Goal: Information Seeking & Learning: Compare options

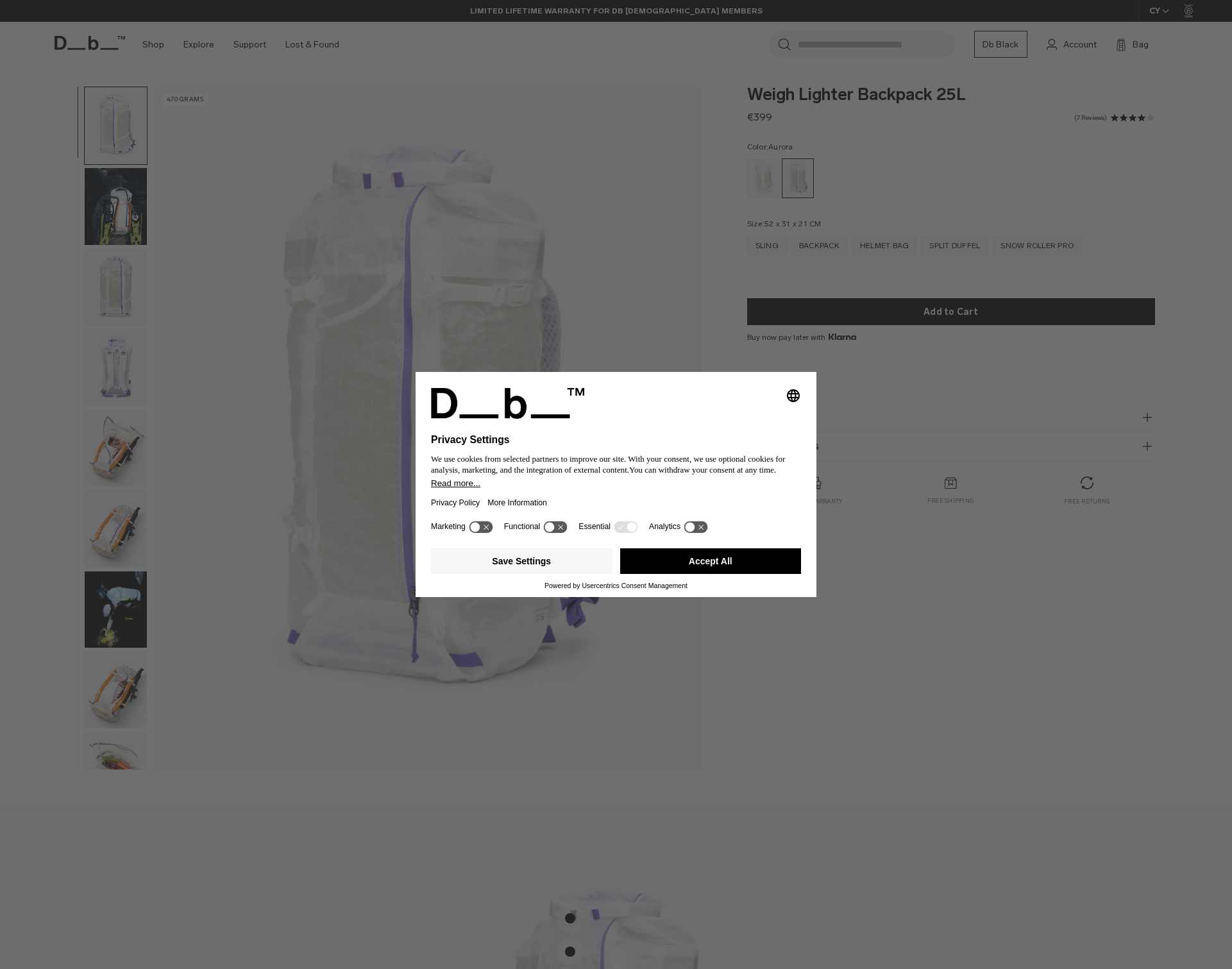
click at [729, 563] on button "Accept All" at bounding box center [710, 561] width 181 height 25
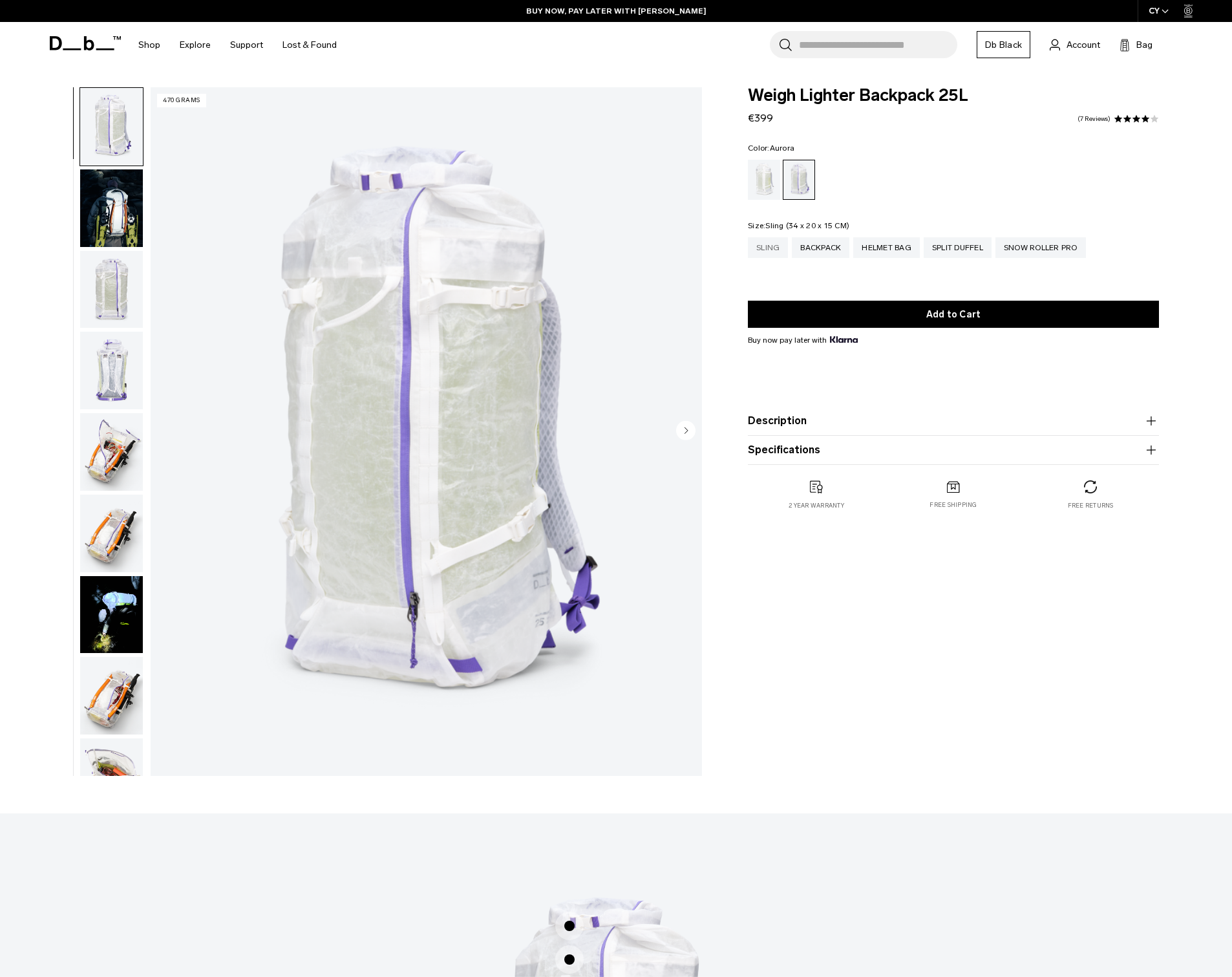
click at [766, 247] on div "Sling" at bounding box center [768, 247] width 40 height 20
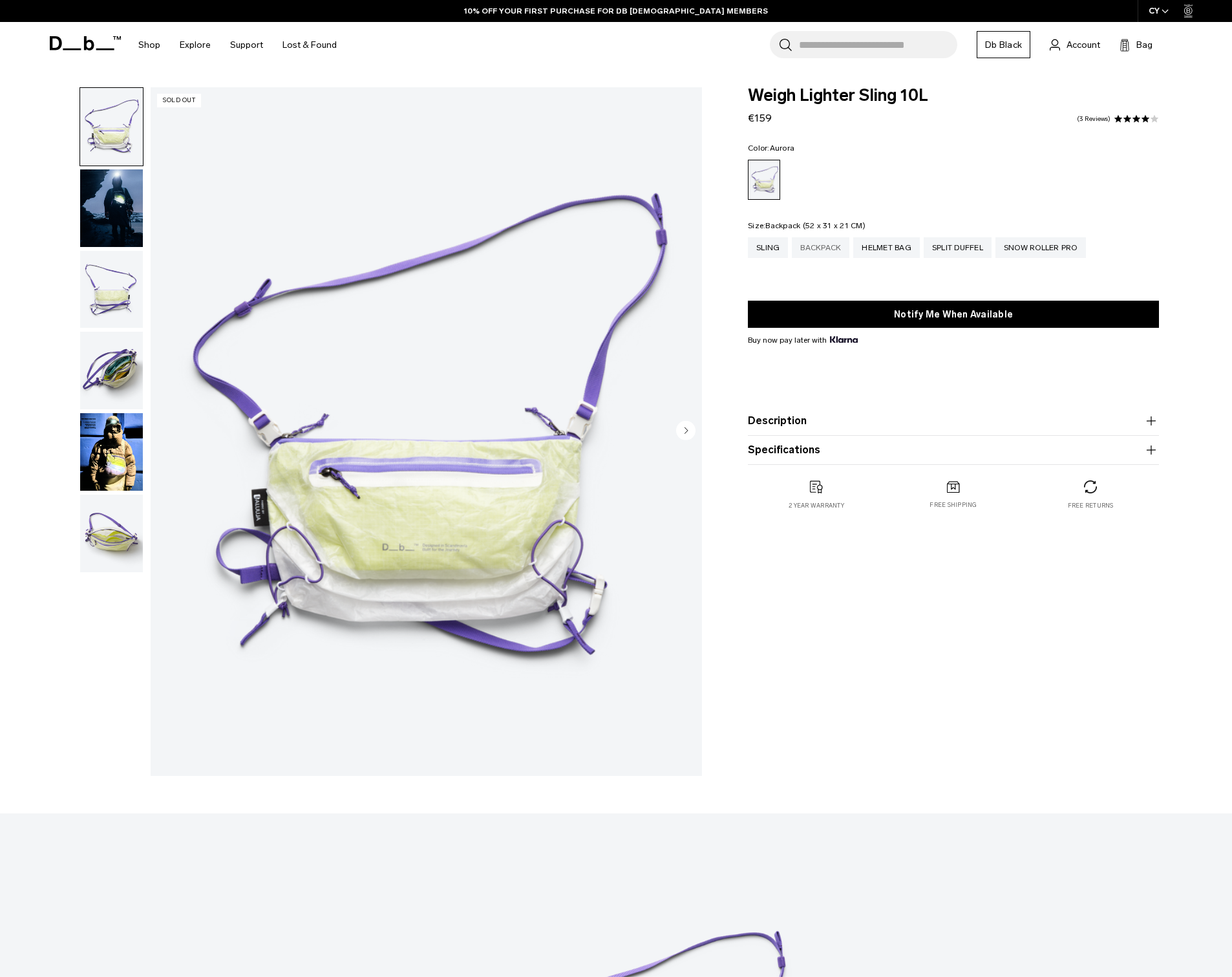
click at [832, 249] on div "Backpack" at bounding box center [820, 247] width 58 height 20
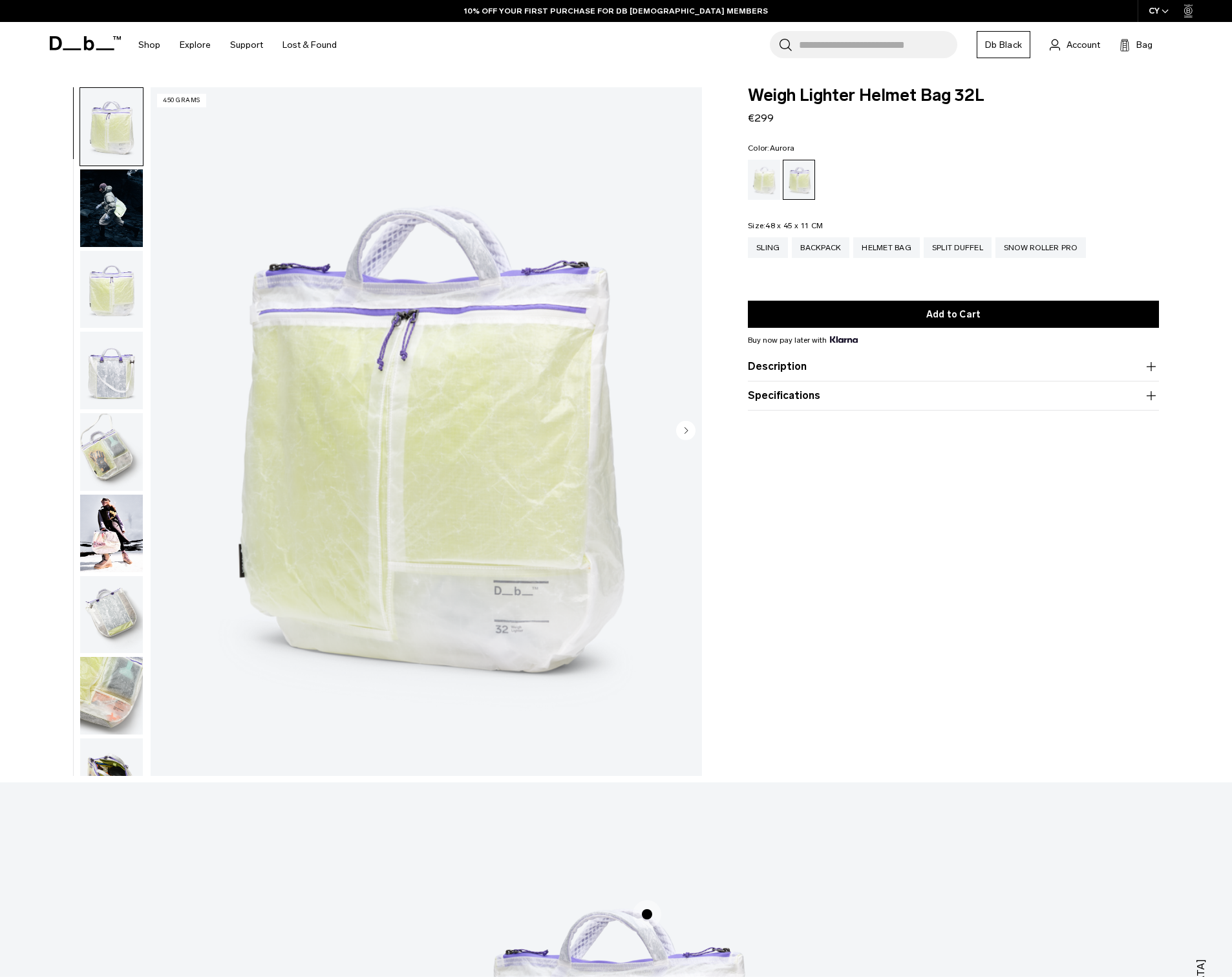
click at [957, 260] on div "Sling Backpack Helmet Bag Split Duffel Snow Roller Pro" at bounding box center [954, 257] width 412 height 39
click at [966, 250] on div "Split Duffel" at bounding box center [958, 247] width 68 height 20
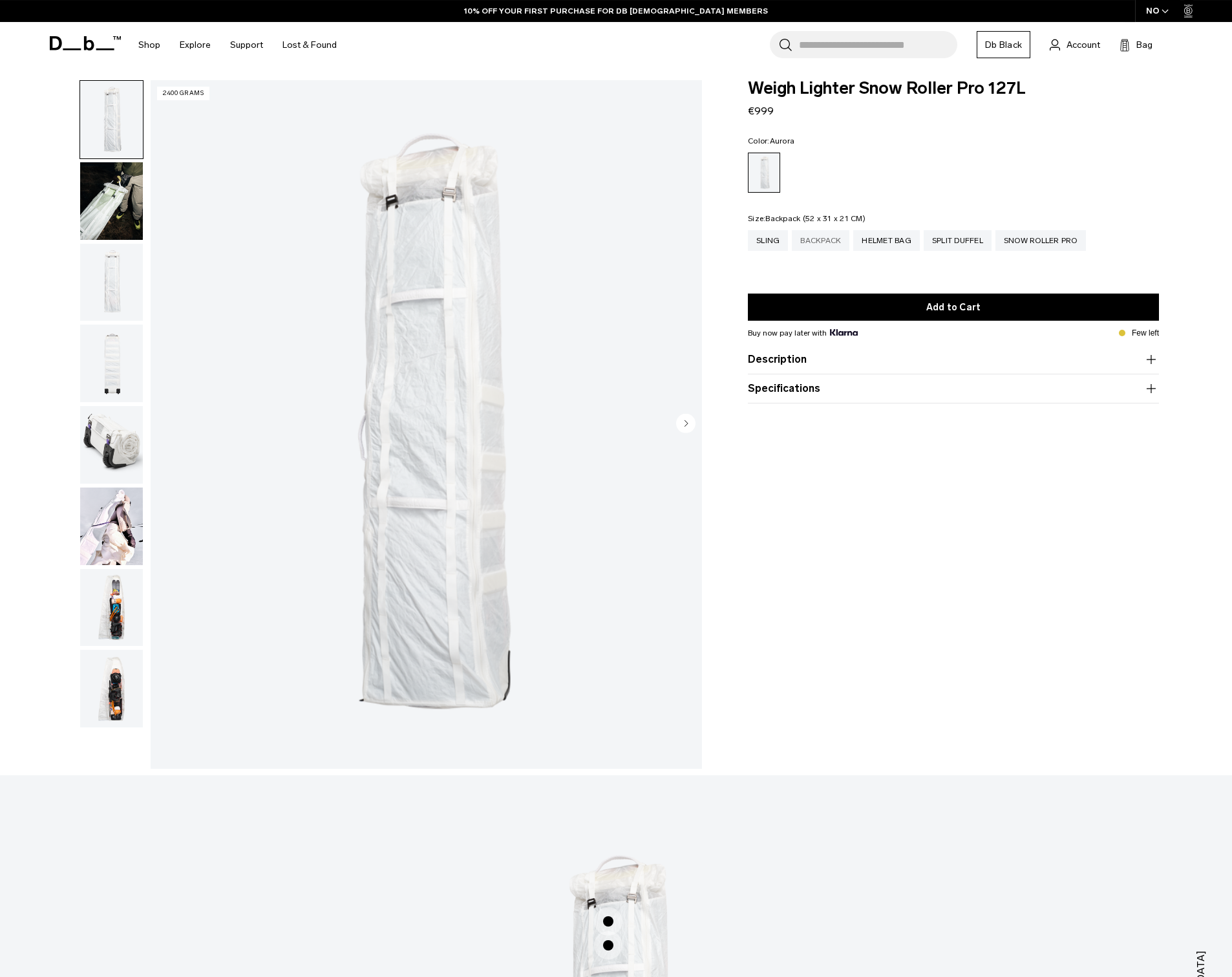
scroll to position [10, 0]
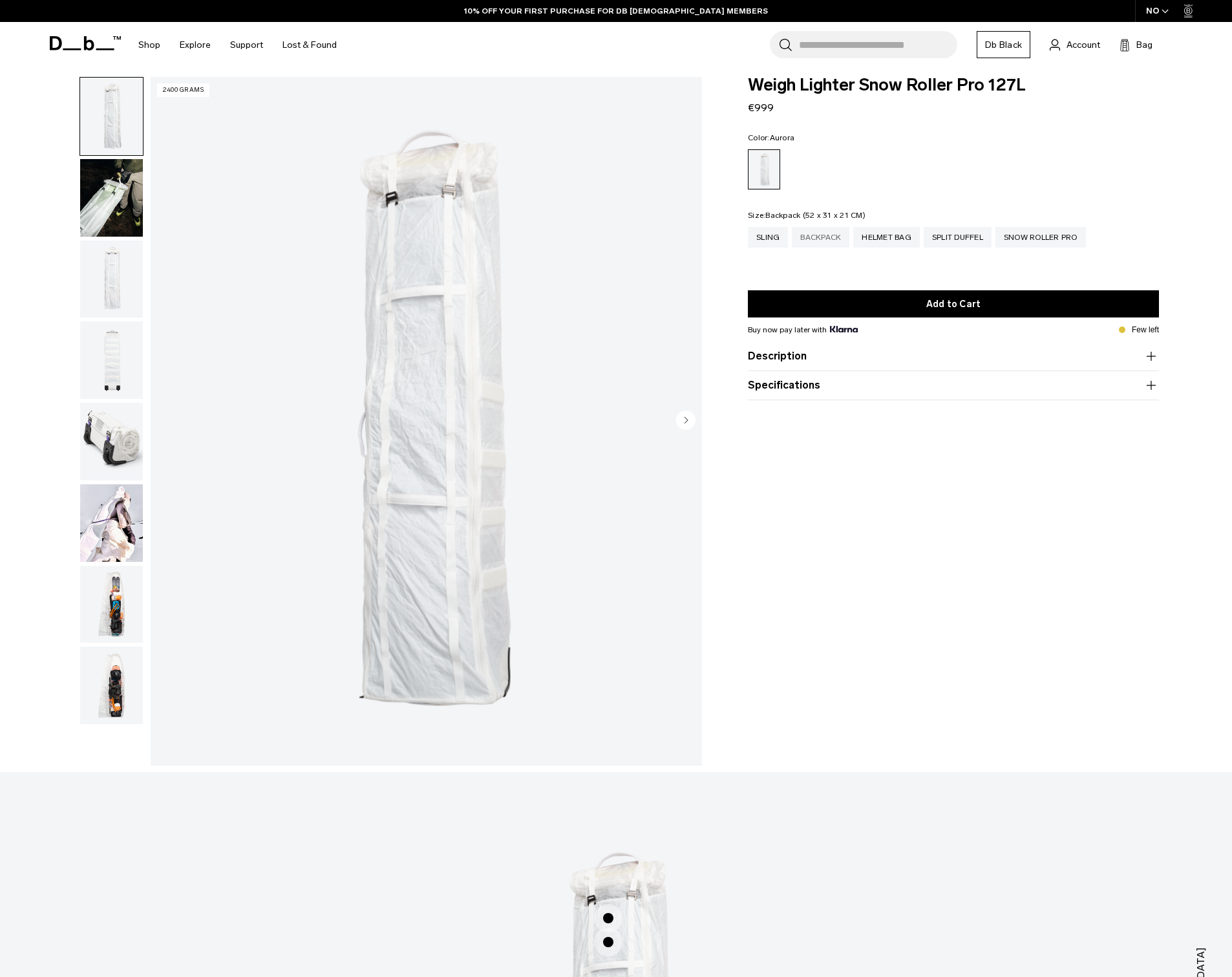
click at [815, 244] on div "Backpack" at bounding box center [820, 237] width 58 height 20
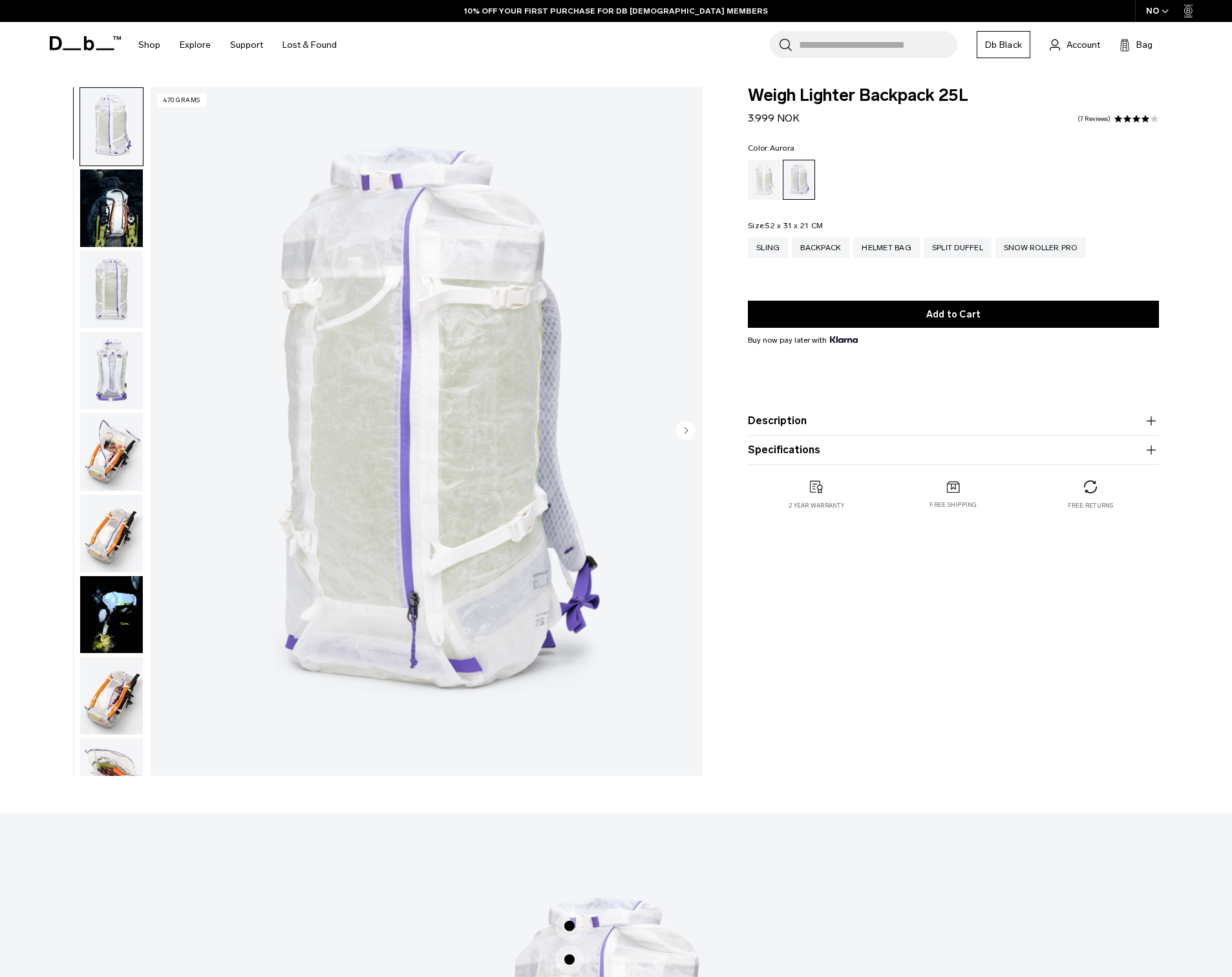
click at [106, 198] on img "button" at bounding box center [111, 207] width 63 height 77
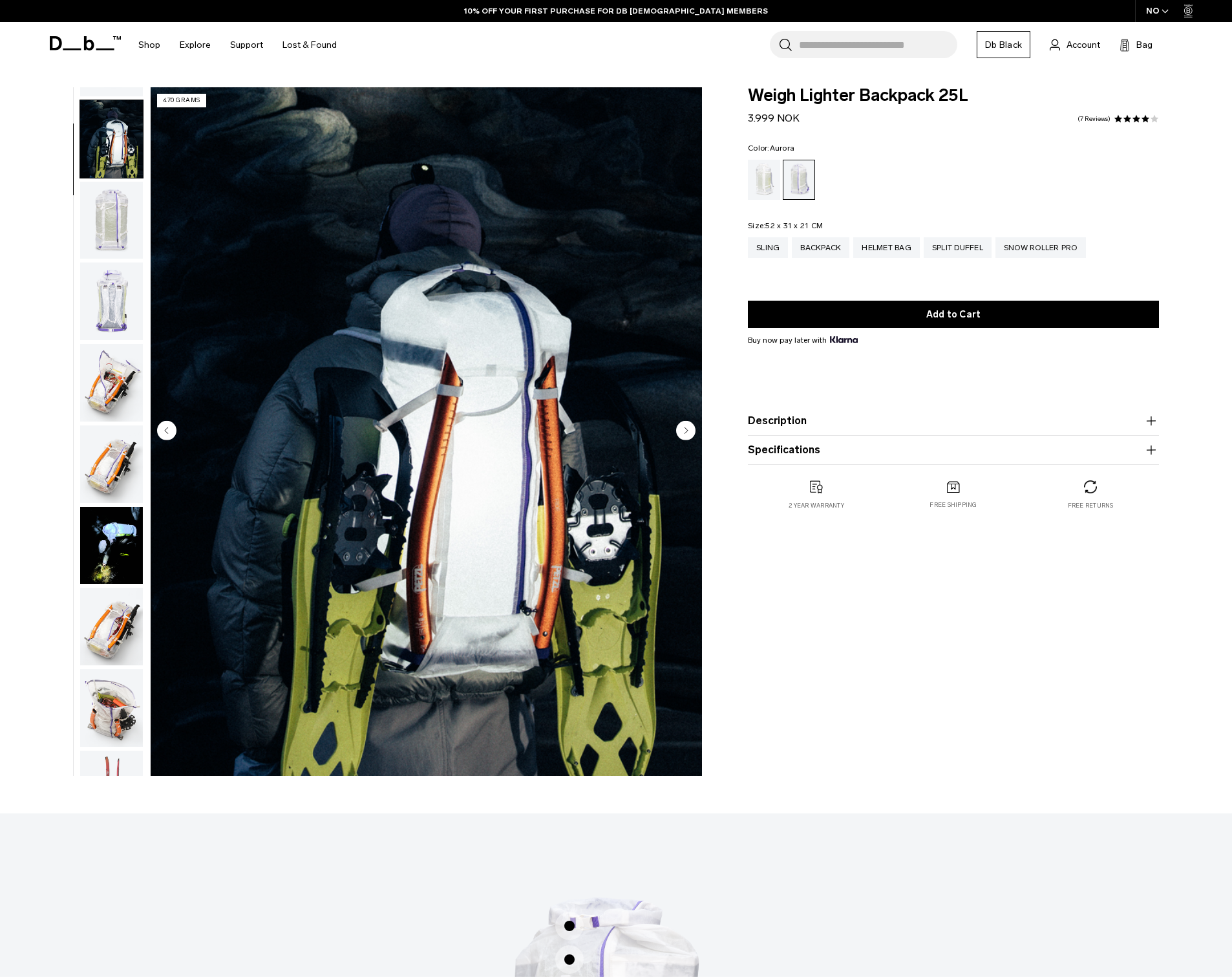
click at [108, 207] on img "button" at bounding box center [111, 220] width 63 height 77
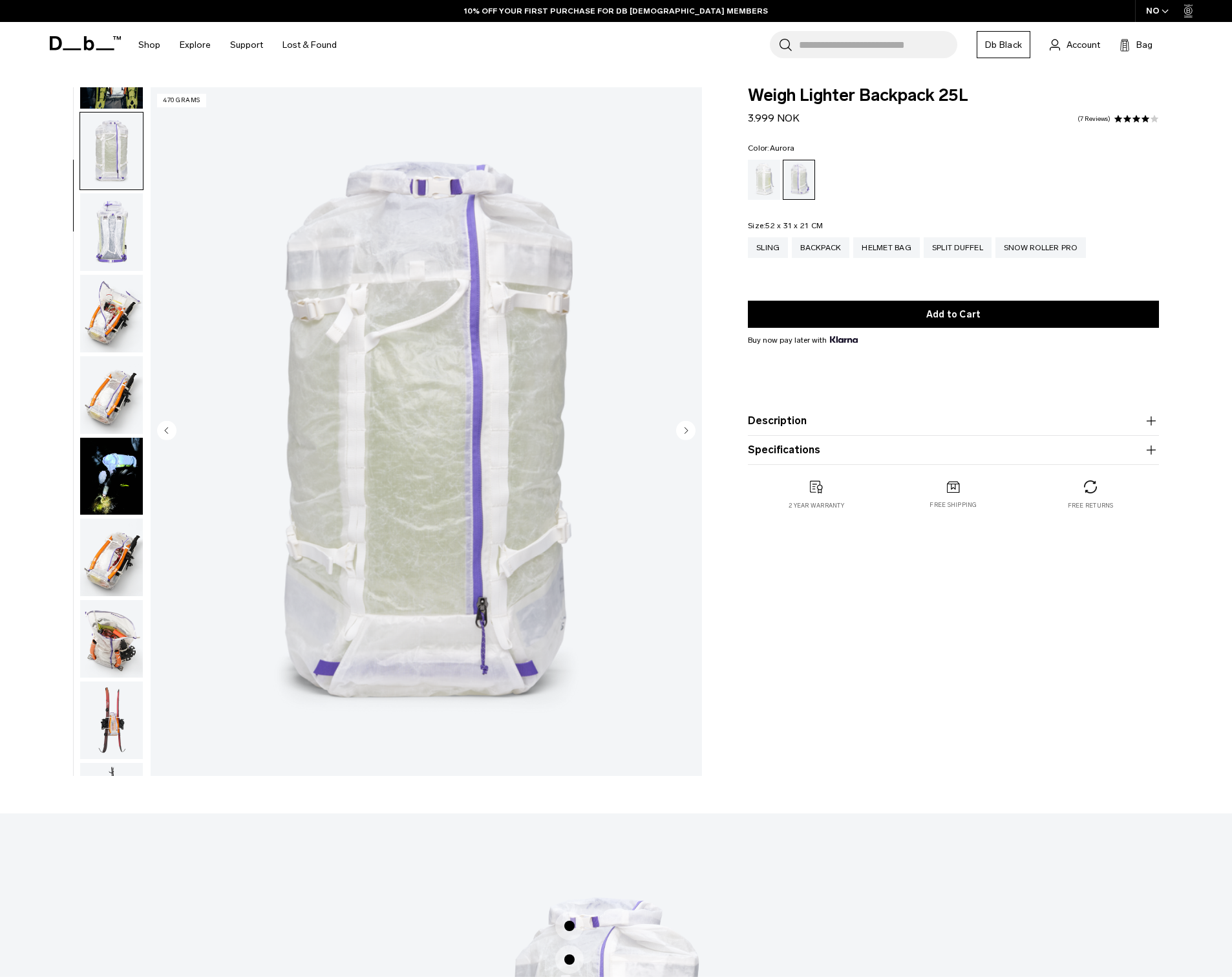
scroll to position [139, 0]
click at [683, 431] on circle "Next slide" at bounding box center [685, 429] width 20 height 20
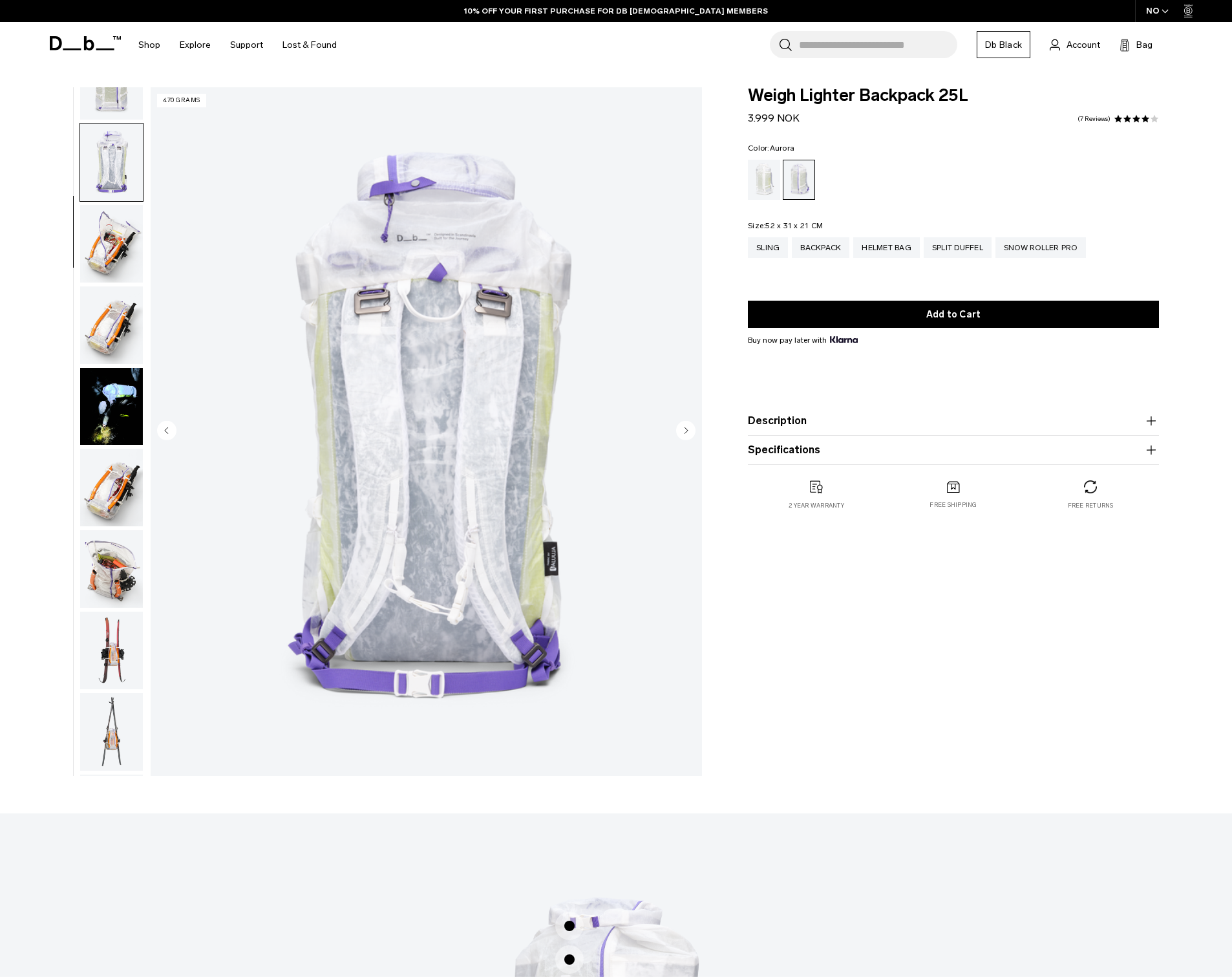
click at [681, 441] on button "Next slide" at bounding box center [685, 431] width 20 height 22
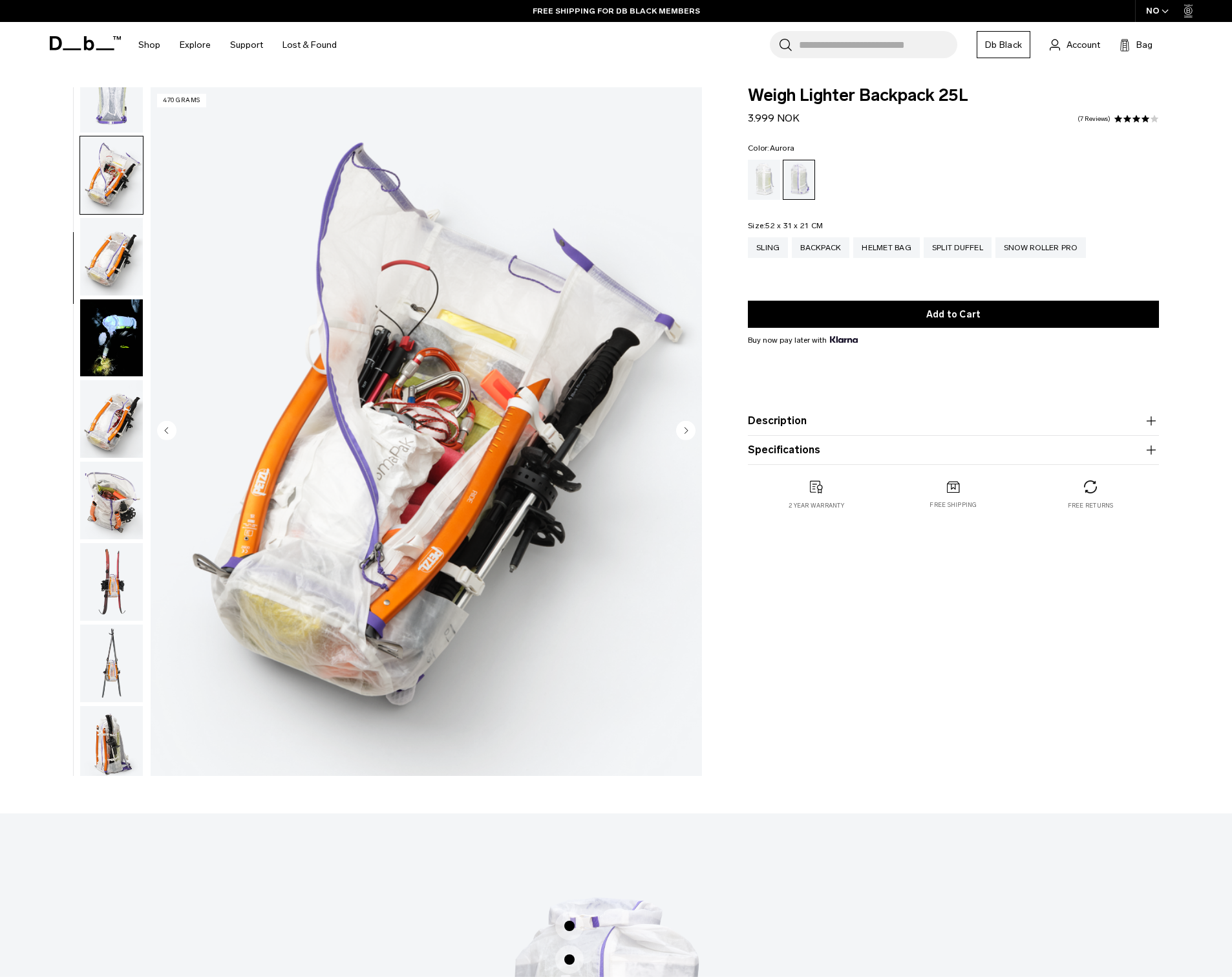
scroll to position [277, 0]
click at [681, 441] on button "Next slide" at bounding box center [685, 431] width 20 height 22
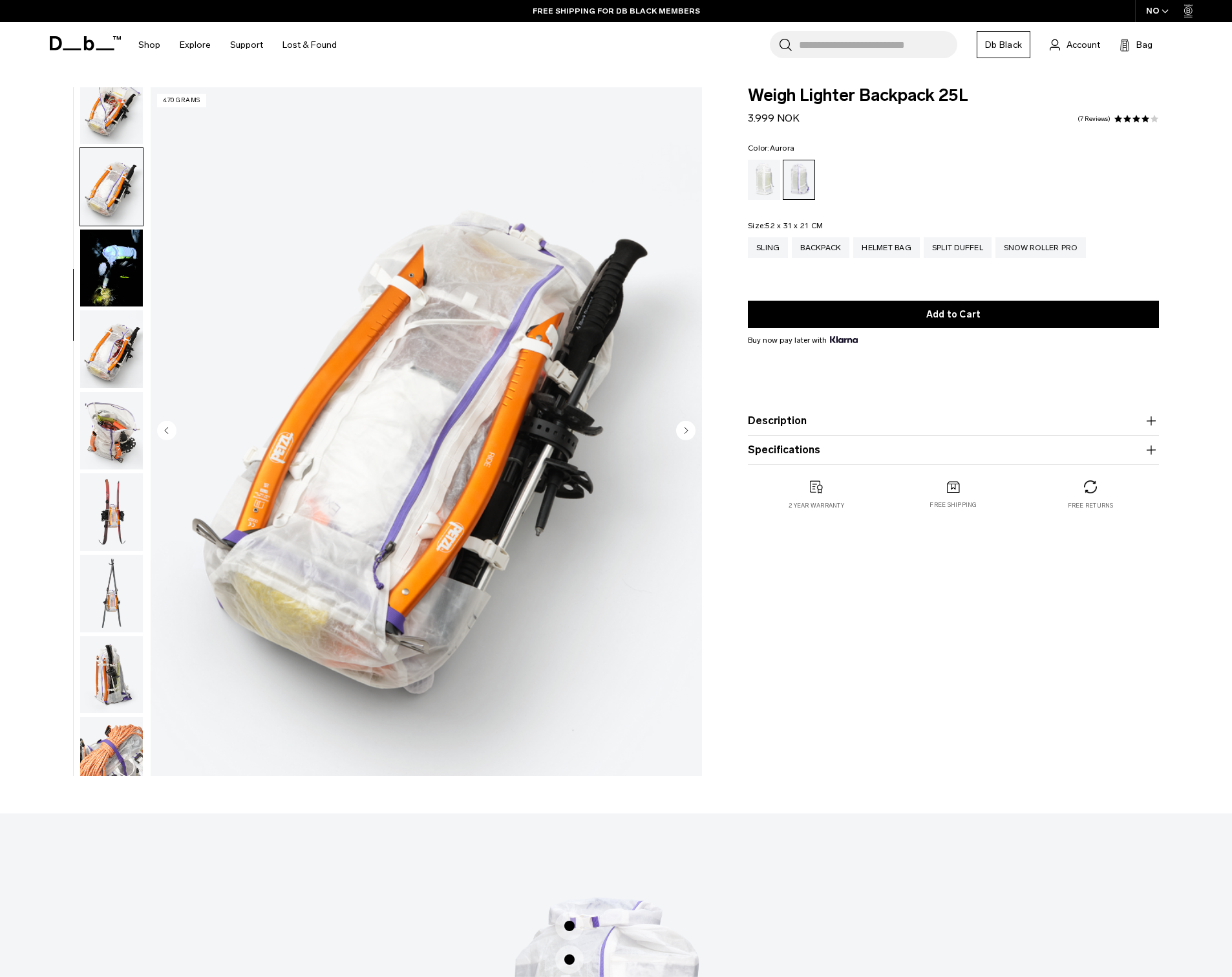
click at [681, 441] on button "Next slide" at bounding box center [685, 431] width 20 height 22
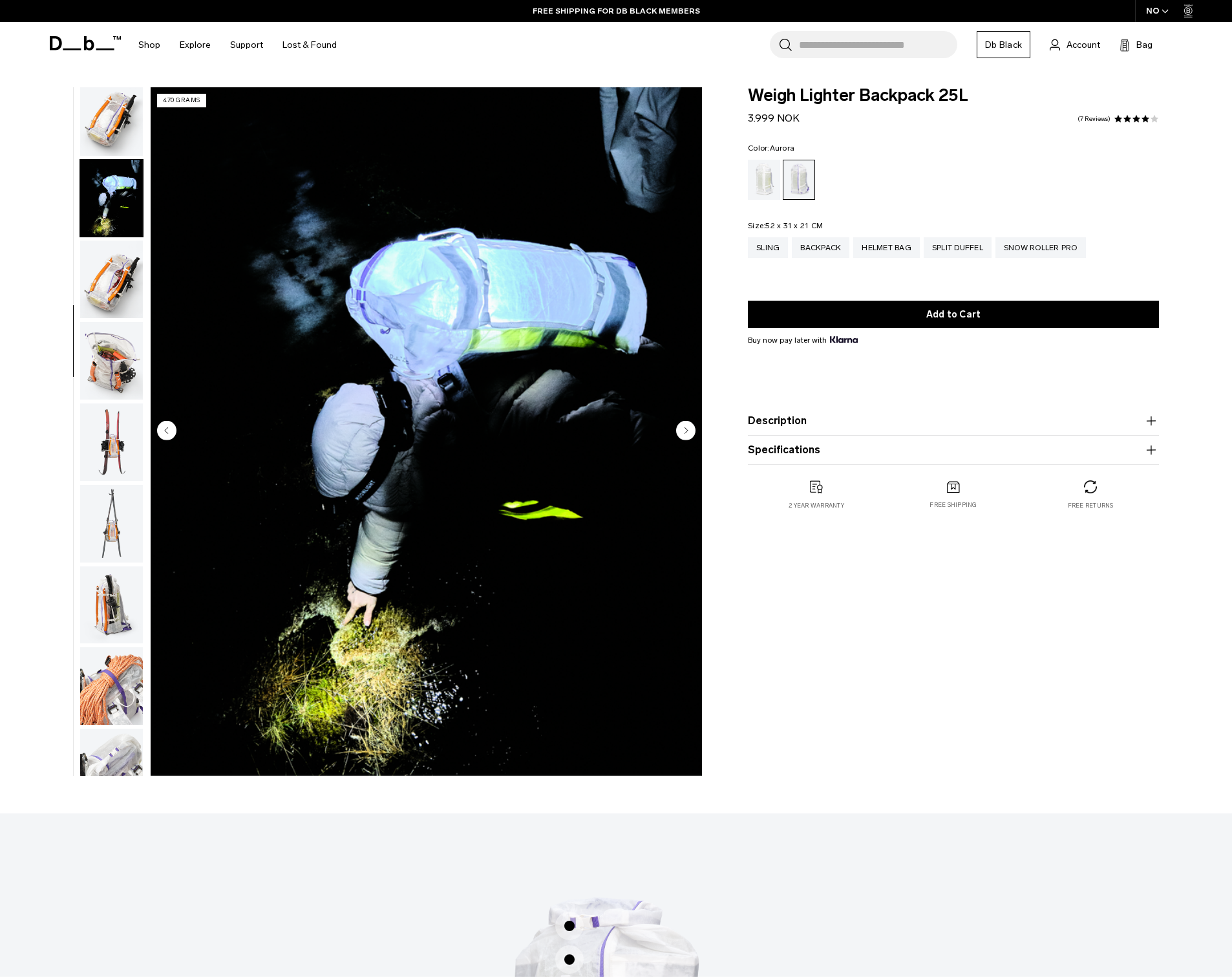
click at [681, 441] on button "Next slide" at bounding box center [685, 431] width 20 height 22
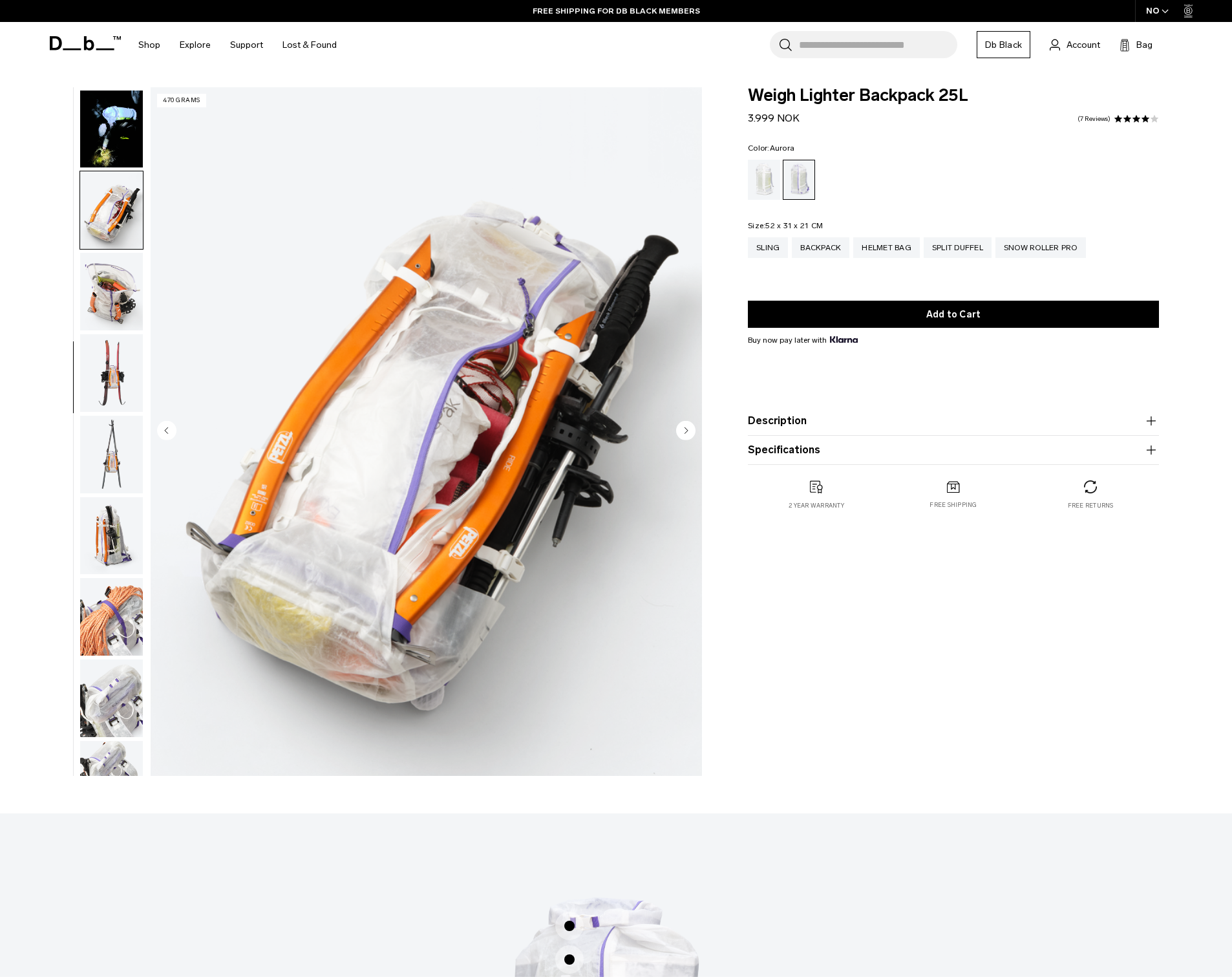
click at [681, 441] on button "Next slide" at bounding box center [685, 431] width 20 height 22
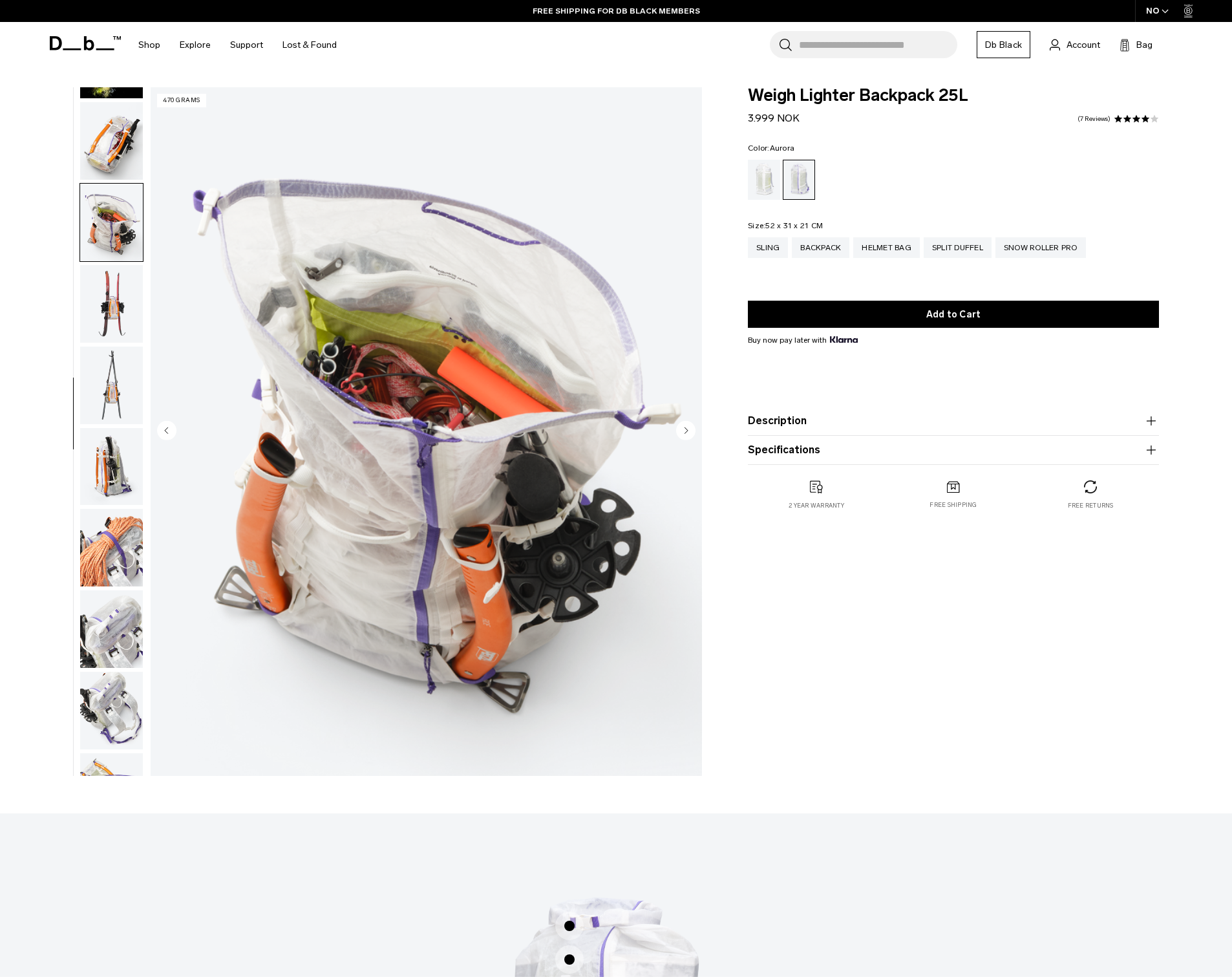
click at [681, 441] on button "Next slide" at bounding box center [685, 431] width 20 height 22
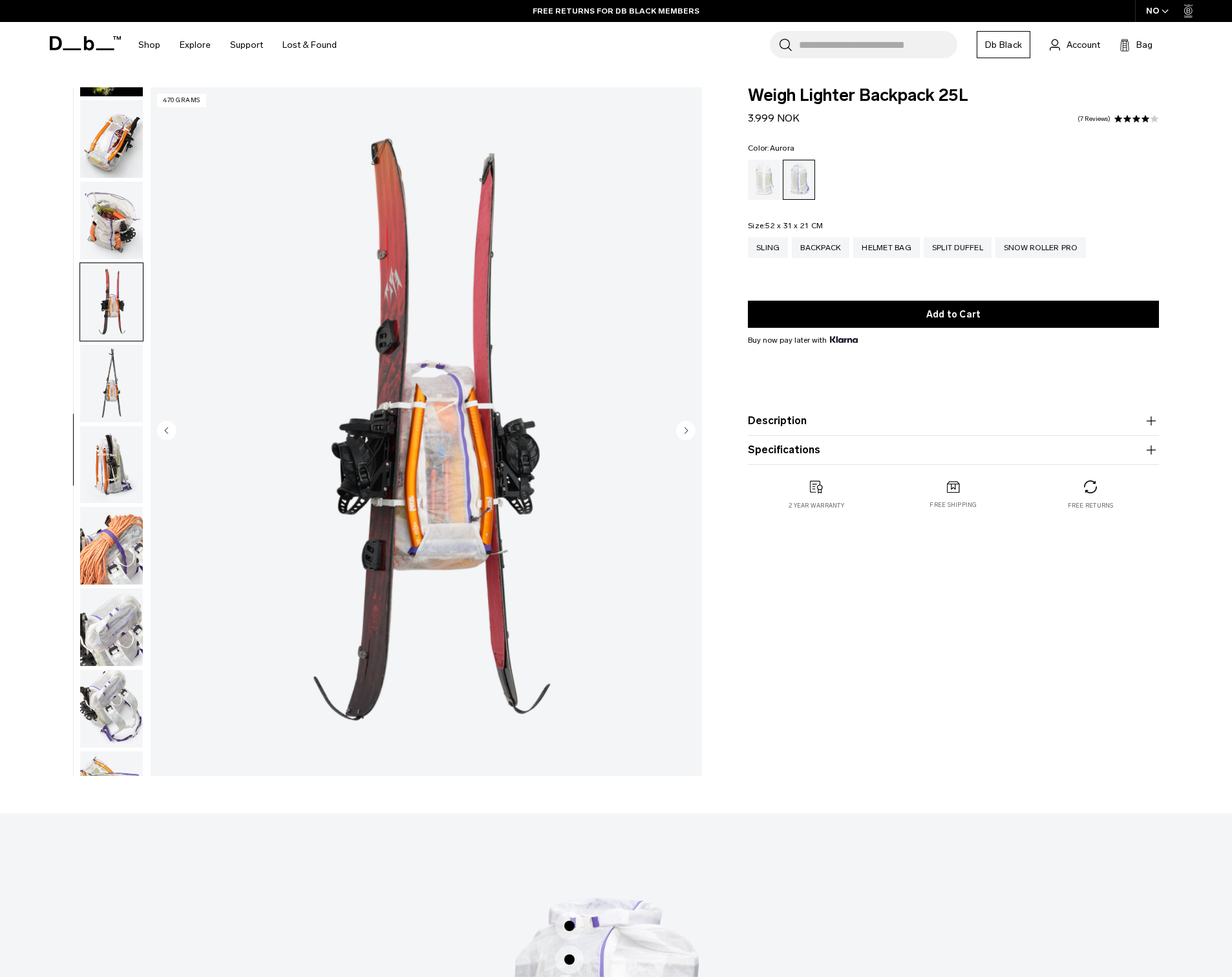
scroll to position [557, 0]
click at [681, 441] on button "Next slide" at bounding box center [685, 431] width 20 height 22
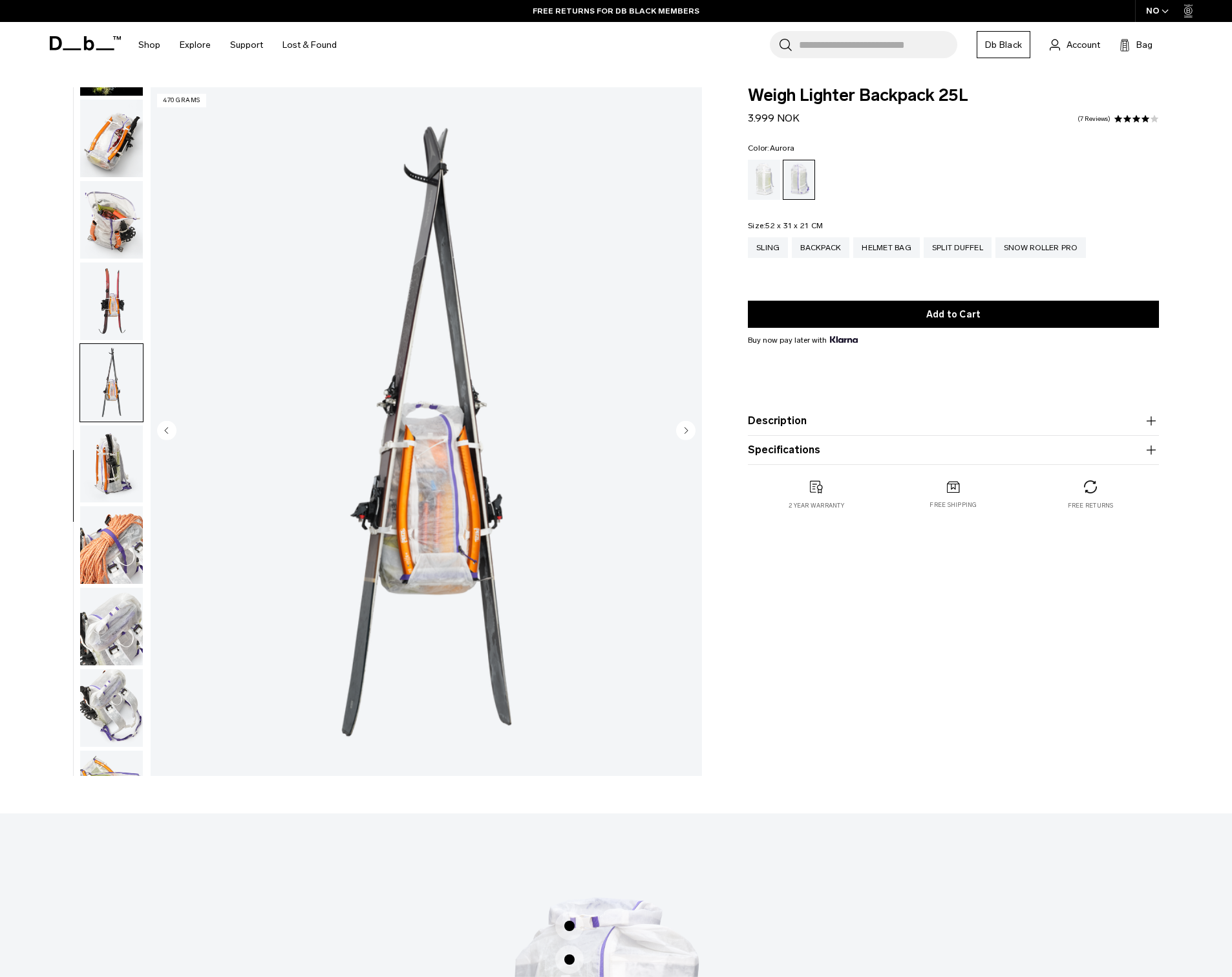
click at [681, 441] on button "Next slide" at bounding box center [685, 431] width 20 height 22
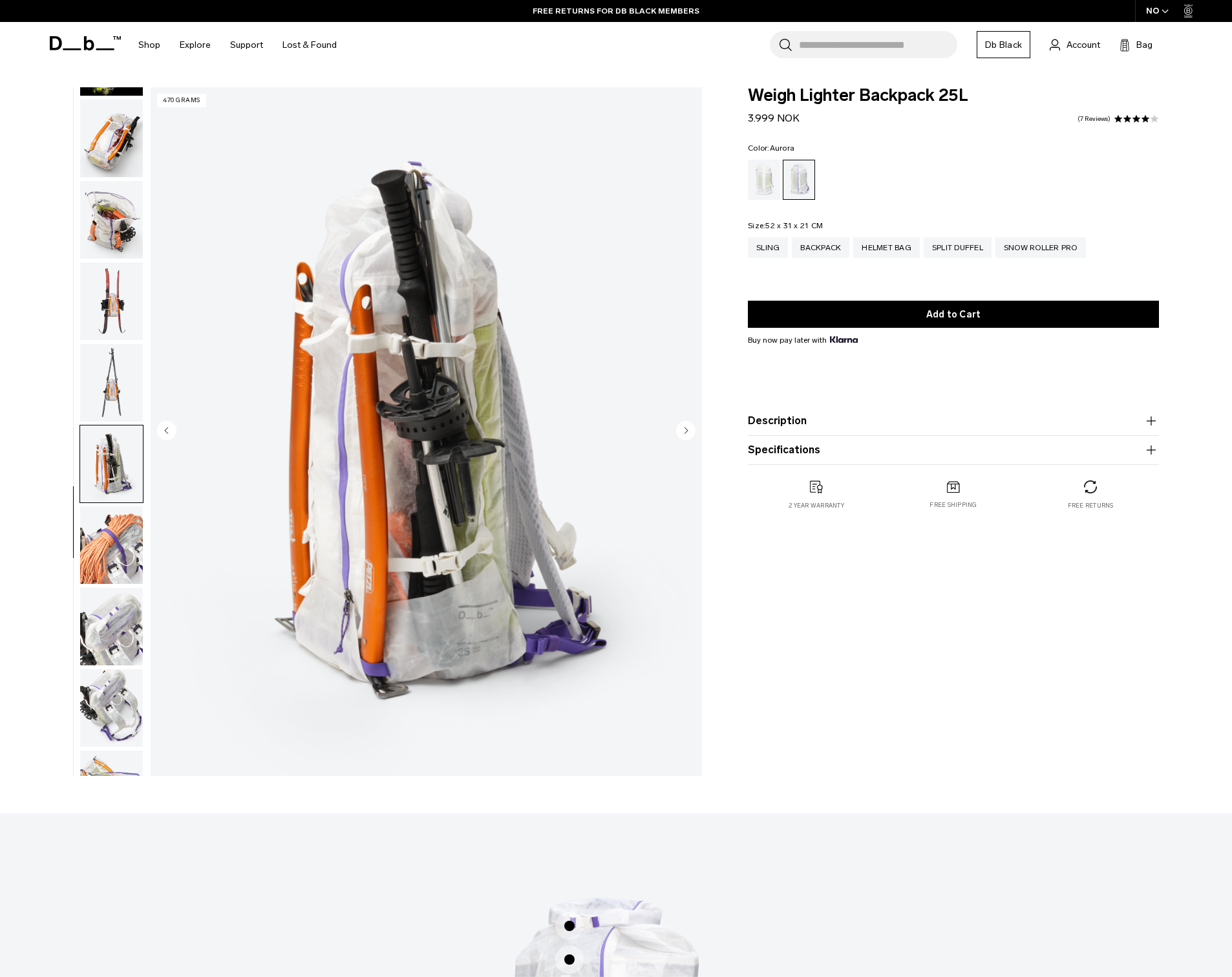
click at [681, 441] on button "Next slide" at bounding box center [685, 431] width 20 height 22
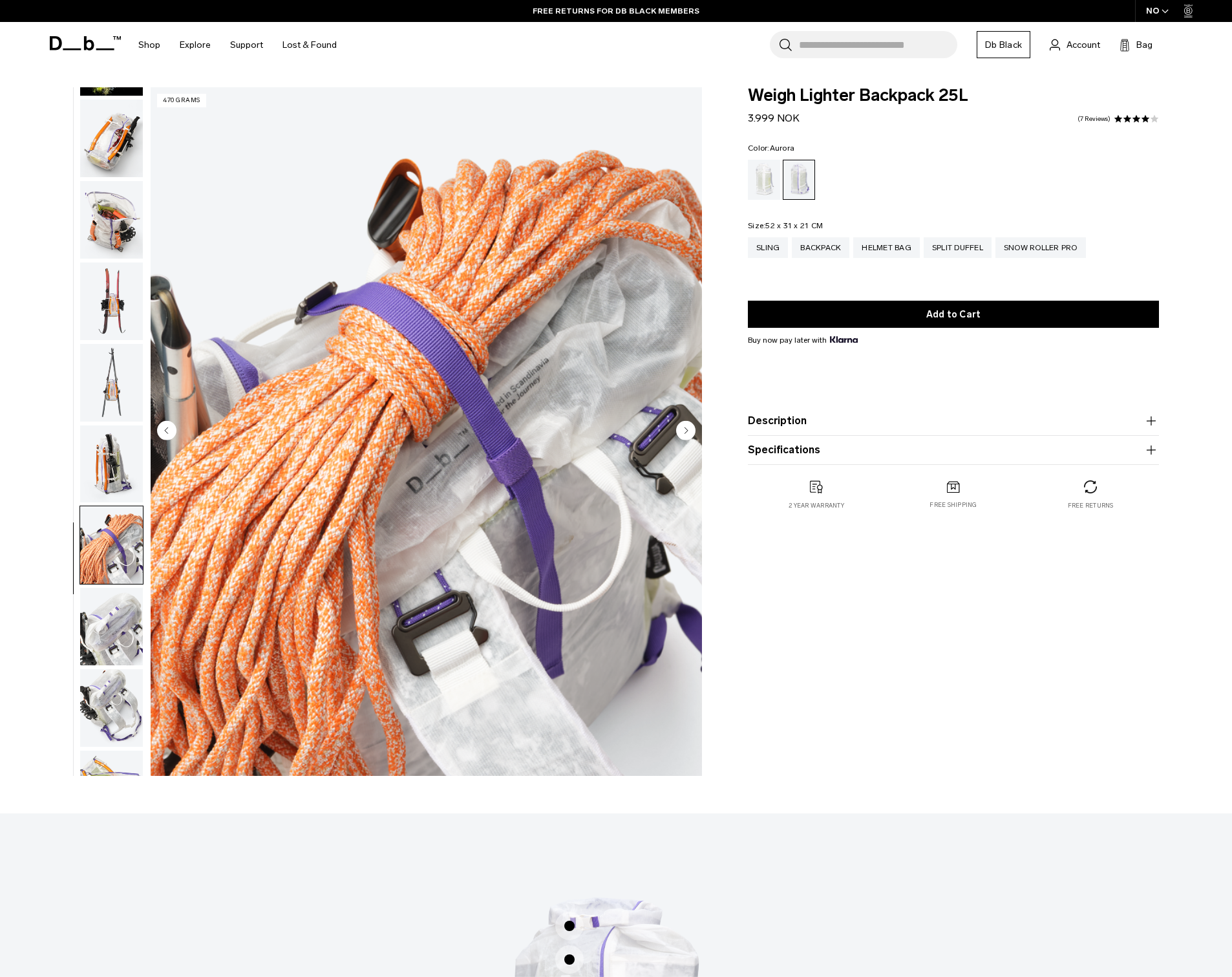
click at [681, 441] on button "Next slide" at bounding box center [685, 431] width 20 height 22
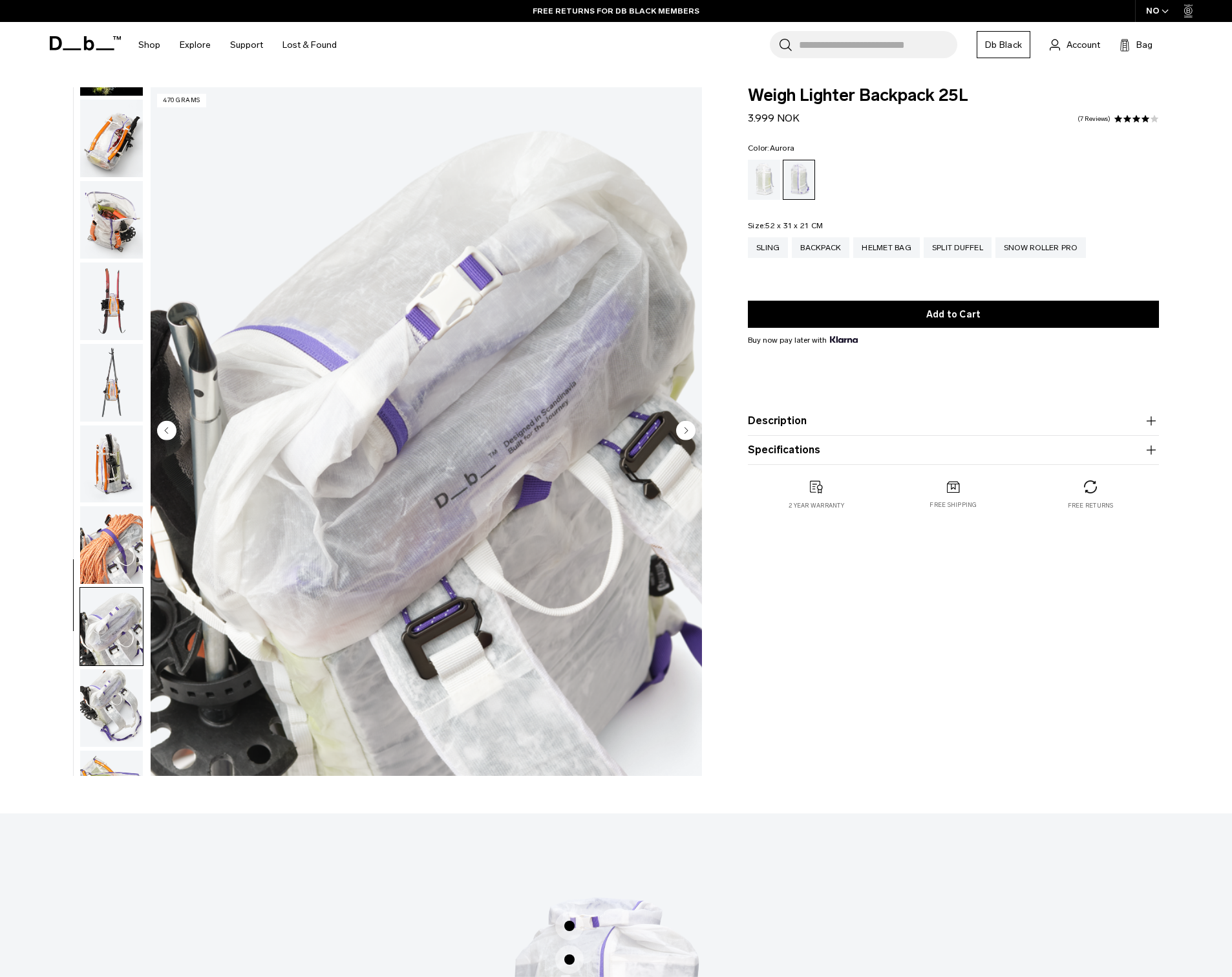
click at [681, 441] on button "Next slide" at bounding box center [685, 431] width 20 height 22
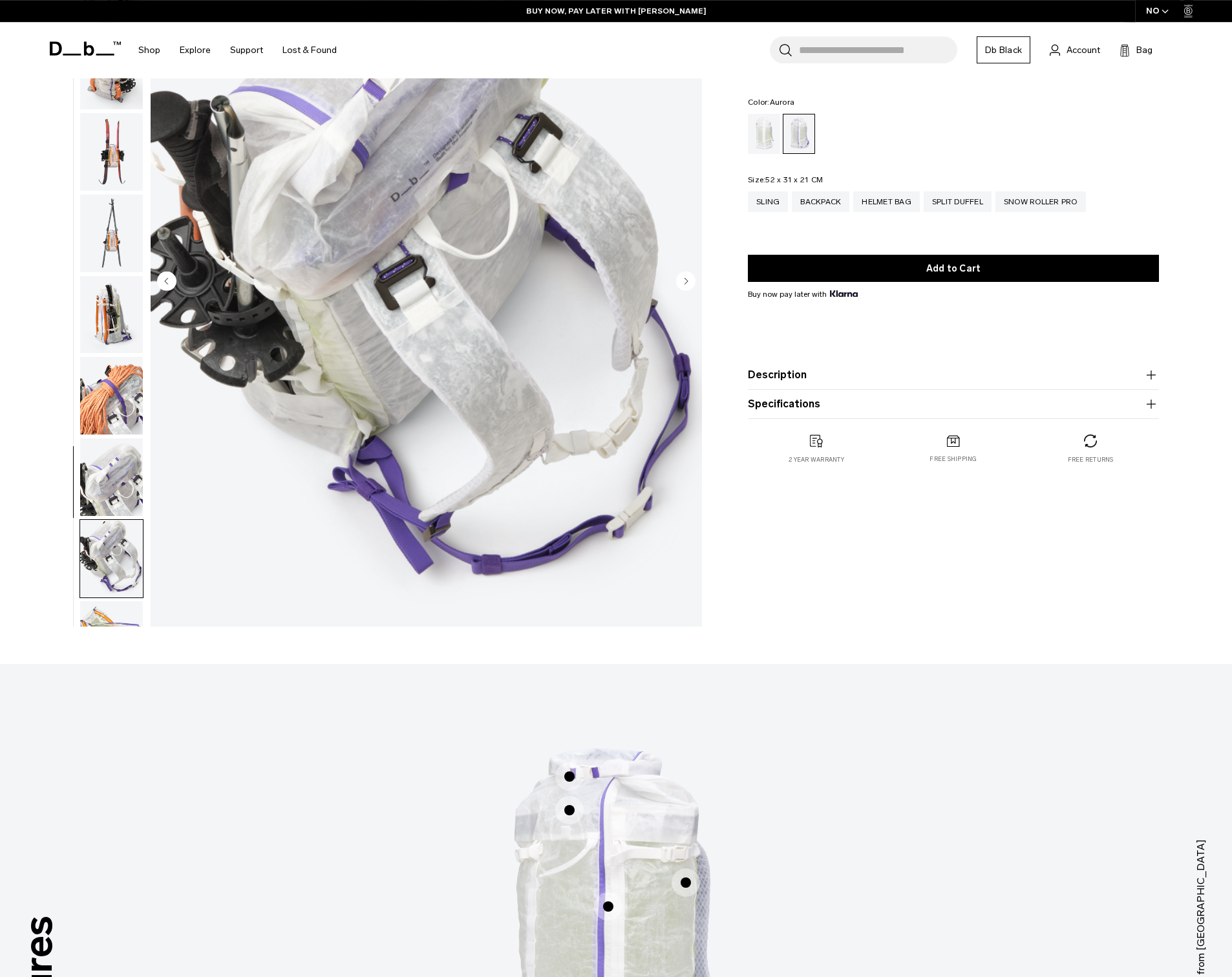
scroll to position [0, 0]
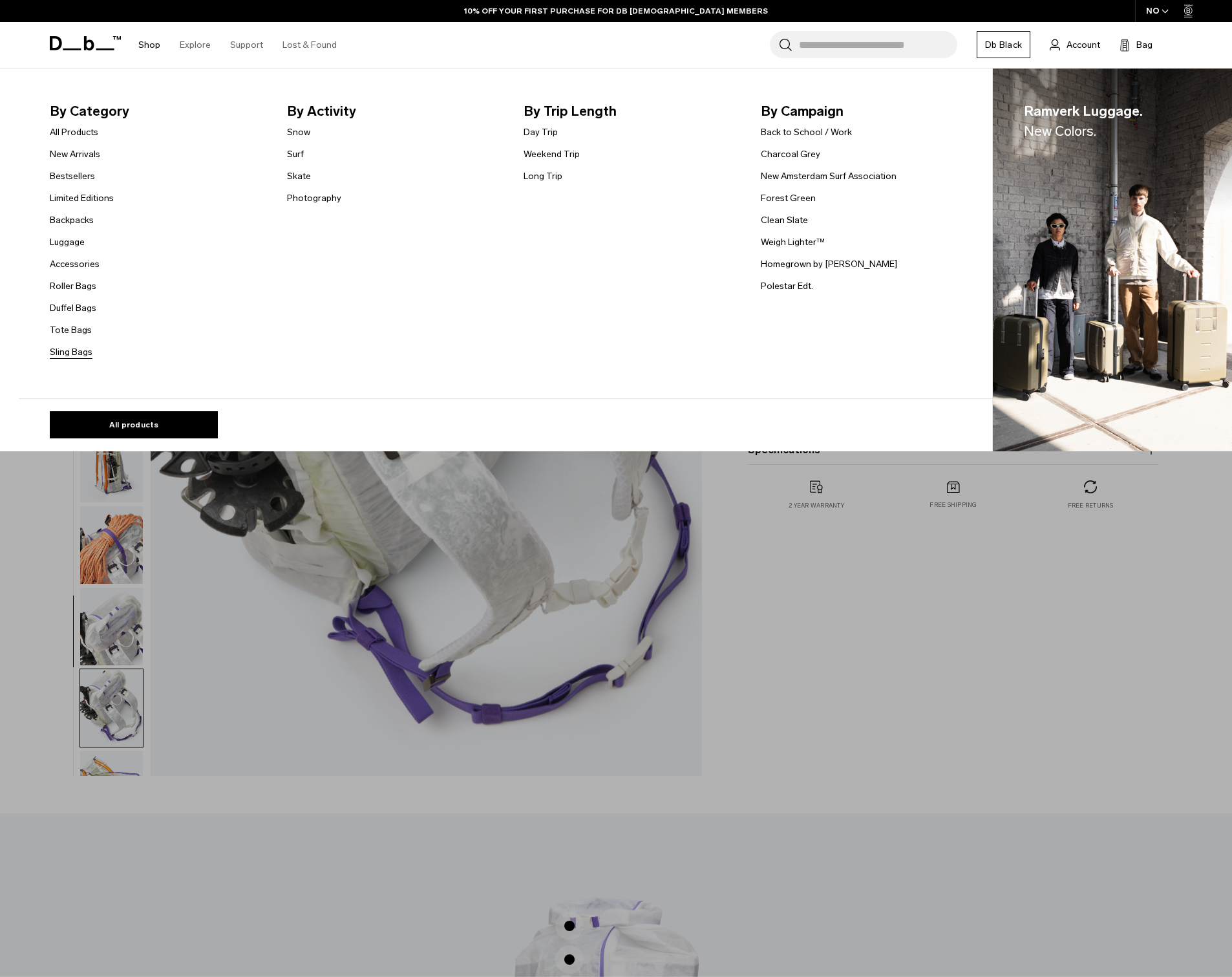
click at [67, 356] on link "Sling Bags" at bounding box center [71, 352] width 43 height 14
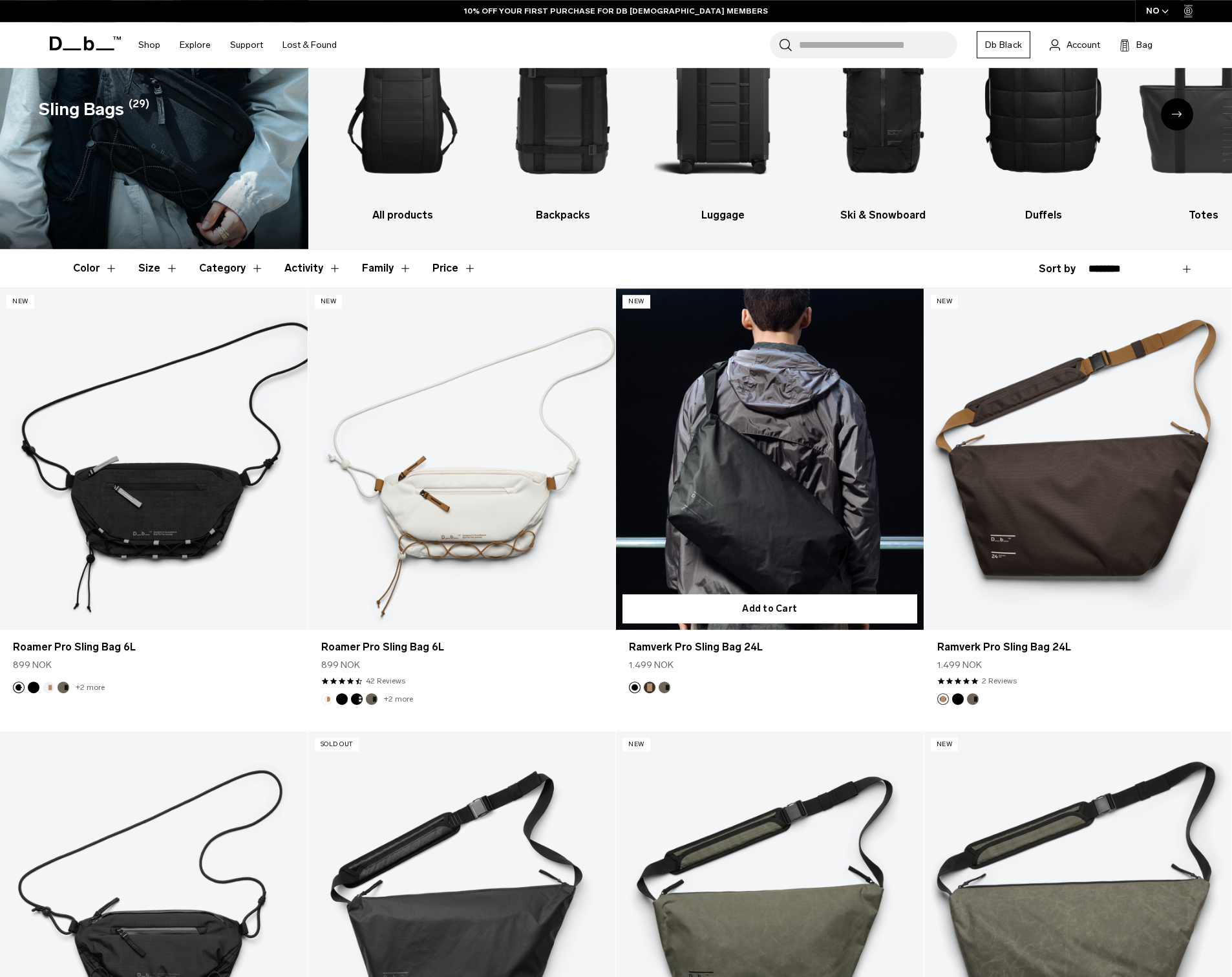
scroll to position [124, 0]
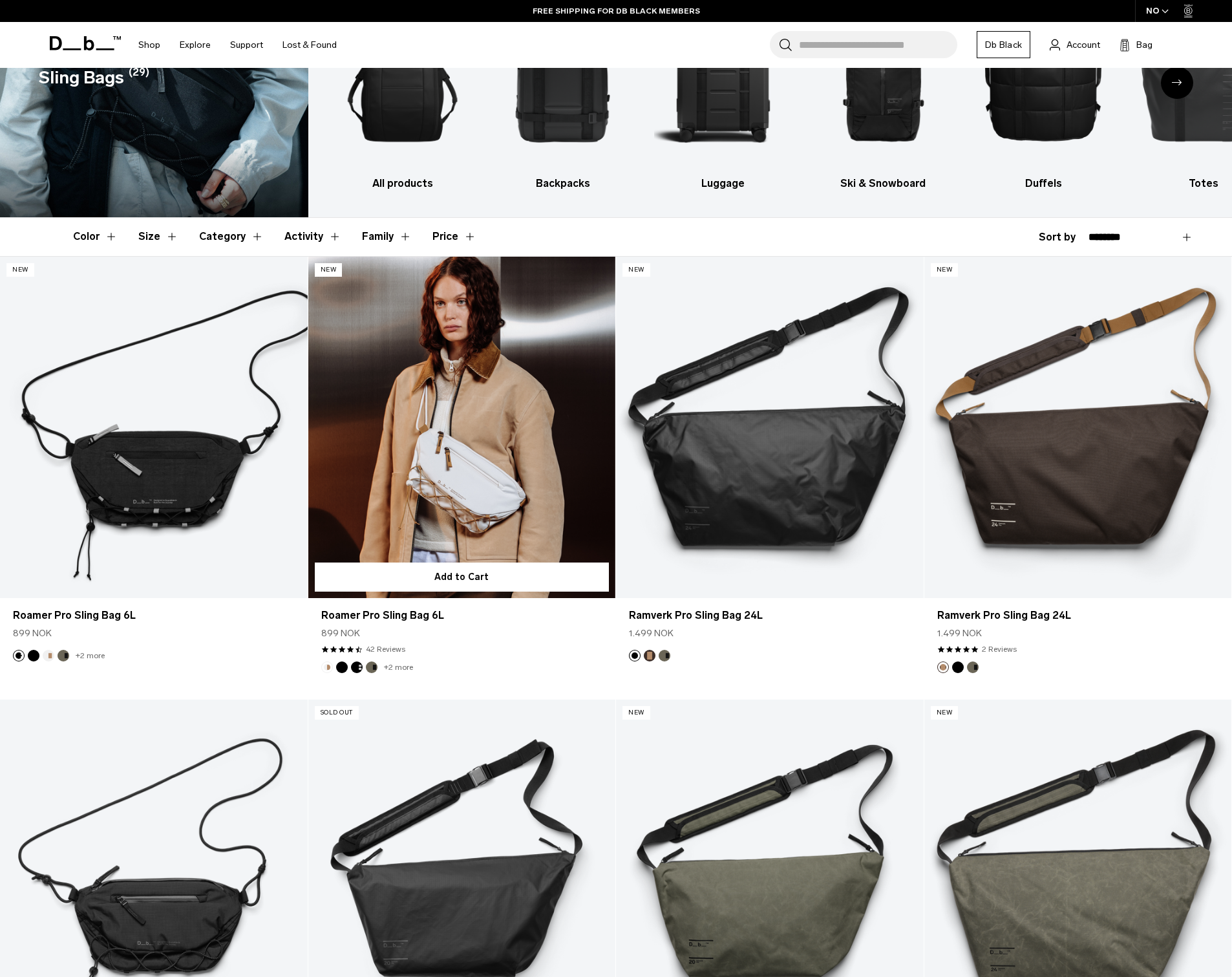
click at [371, 667] on button "Forest Green" at bounding box center [372, 667] width 12 height 12
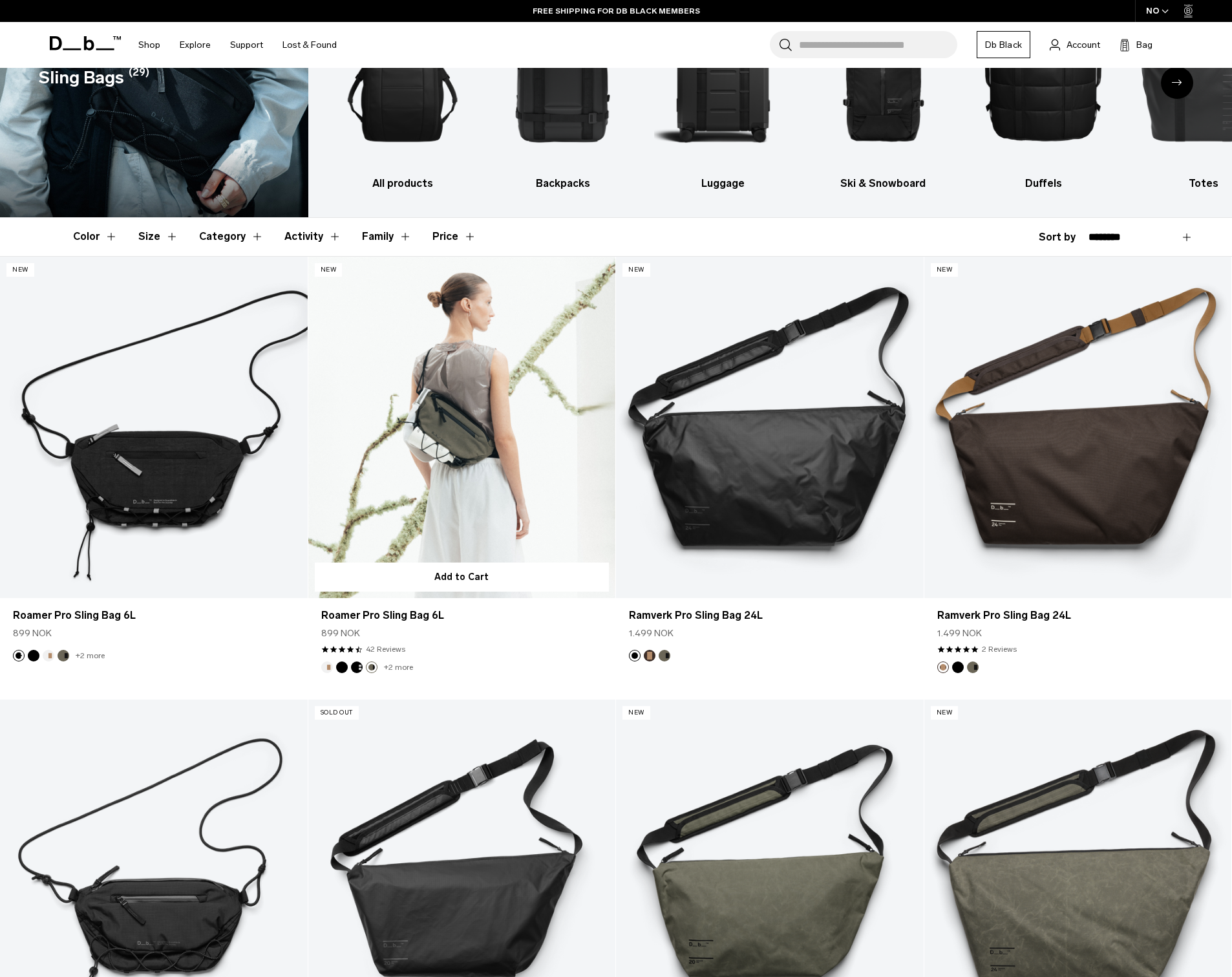
click at [383, 669] on li "+2 more" at bounding box center [397, 667] width 32 height 12
click at [332, 667] on button "Oatmilk" at bounding box center [327, 667] width 12 height 12
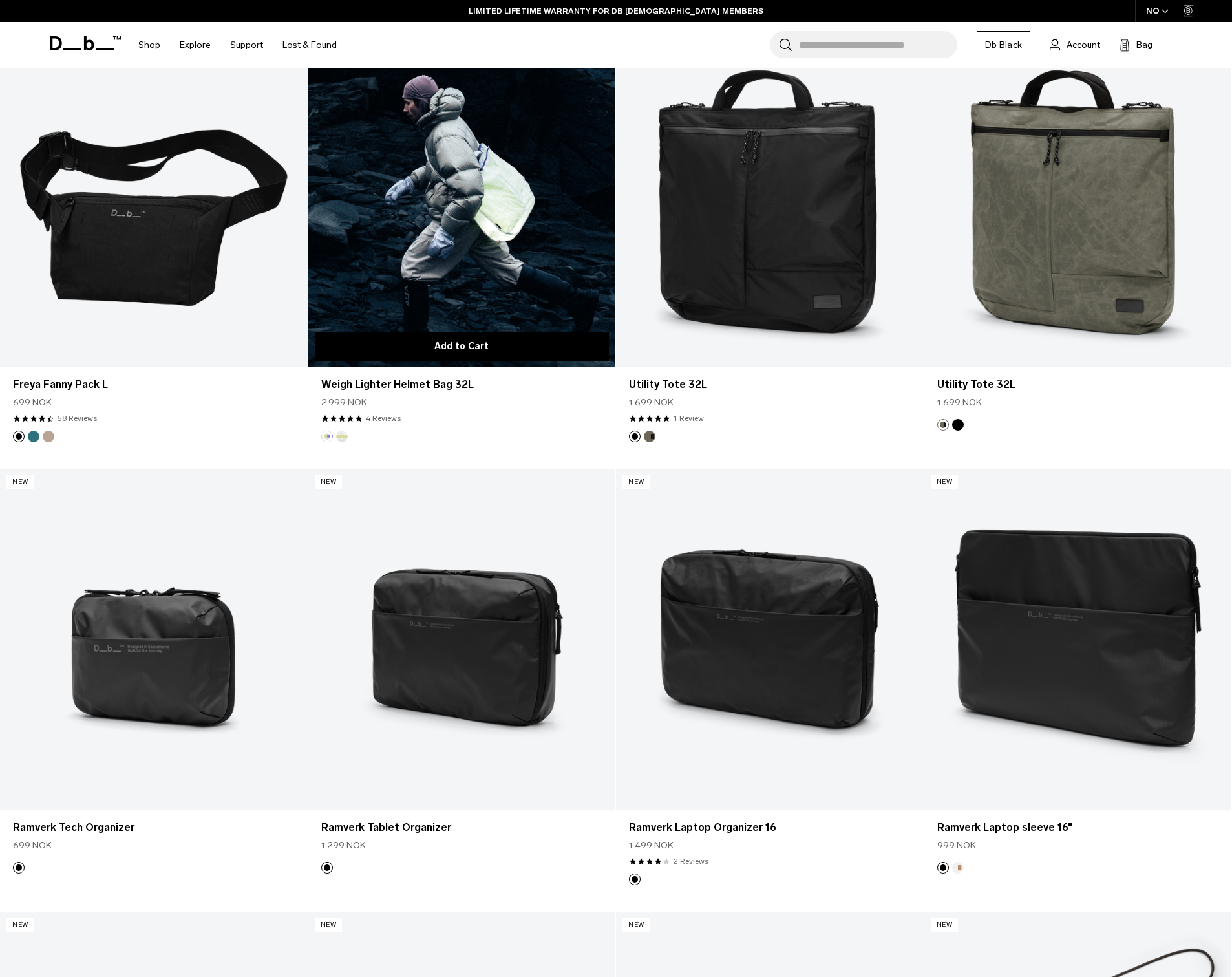
scroll to position [1045, 0]
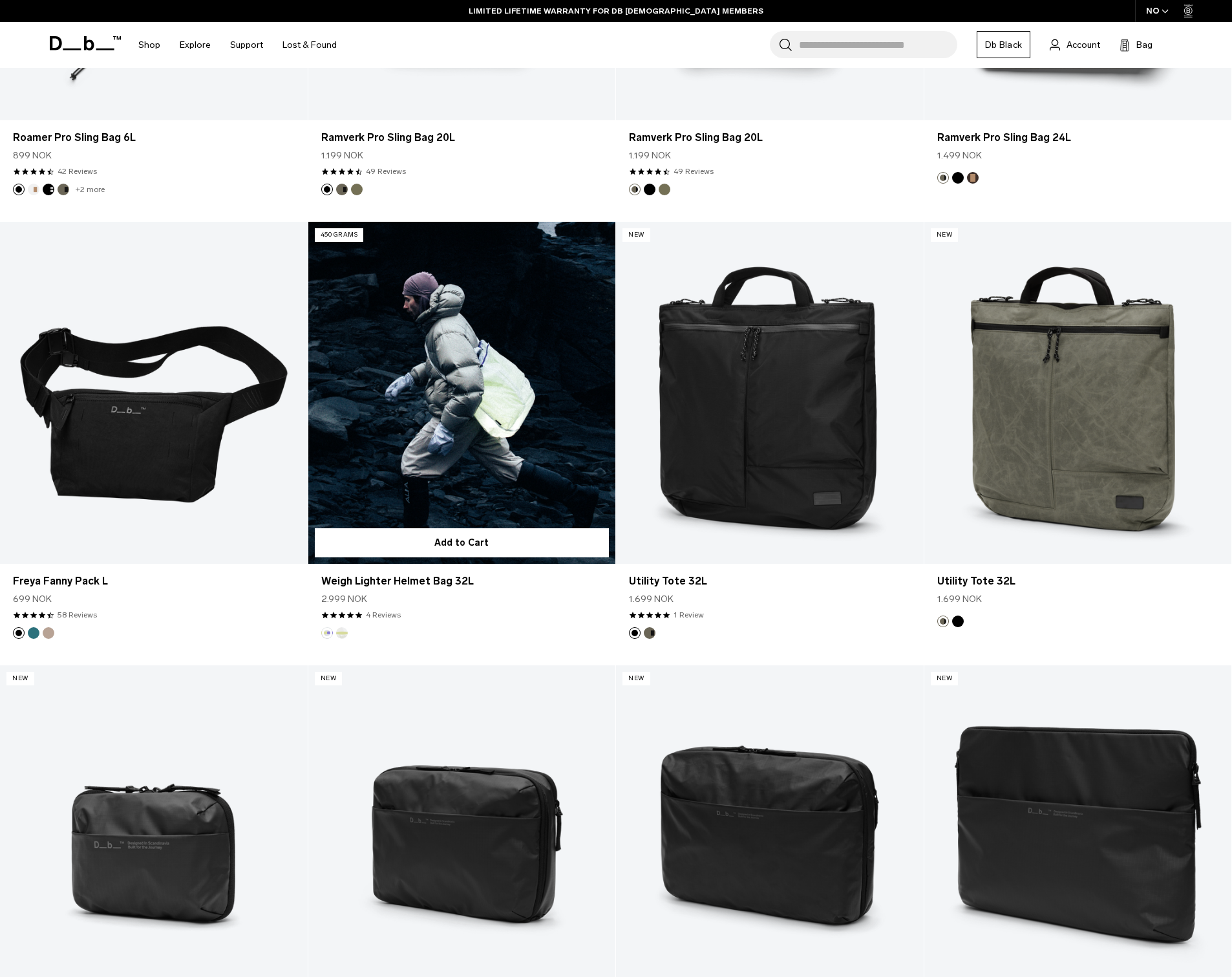
click at [397, 444] on link "Weigh Lighter Helmet Bag 32L" at bounding box center [463, 392] width 308 height 341
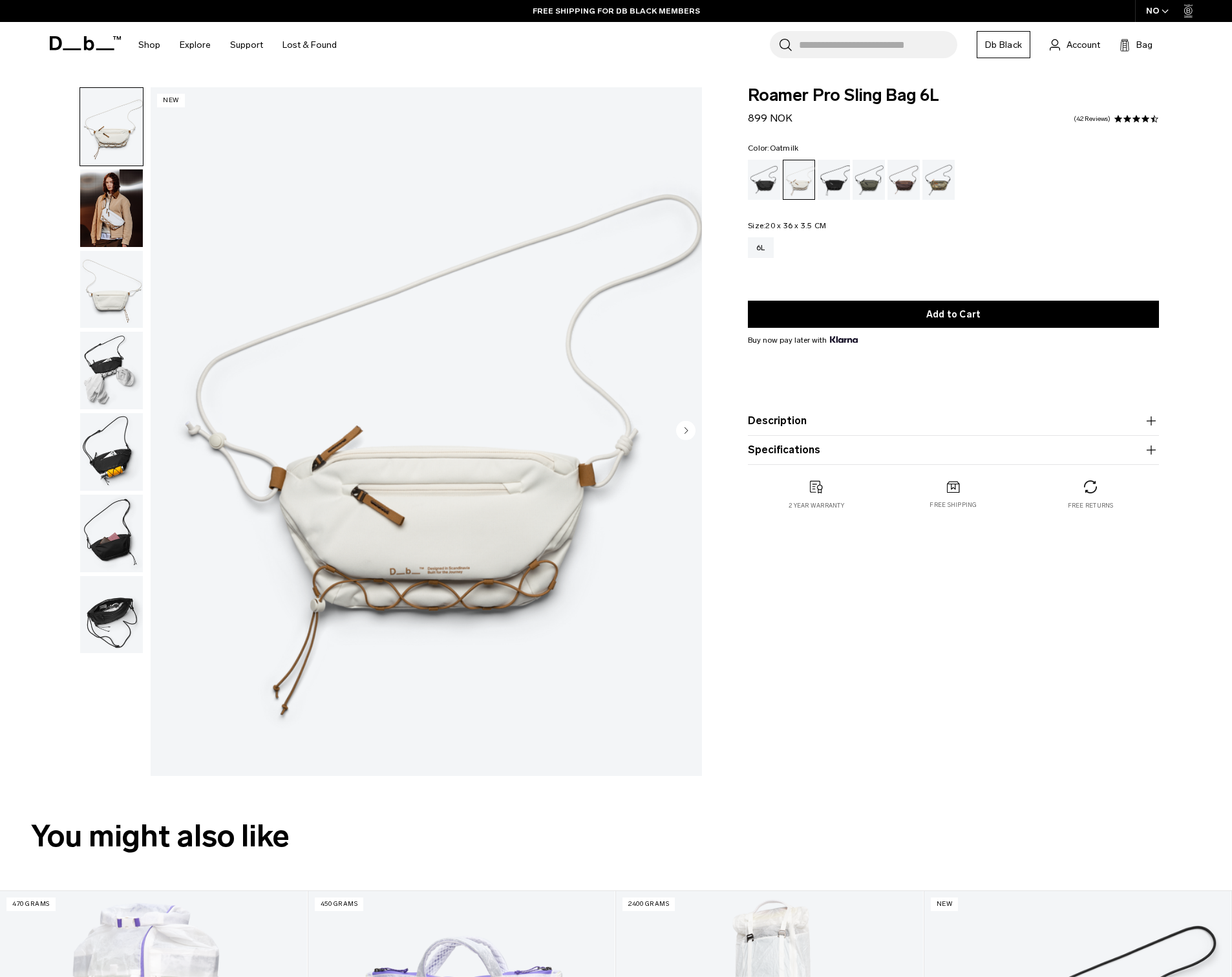
click at [86, 273] on img "button" at bounding box center [111, 289] width 63 height 77
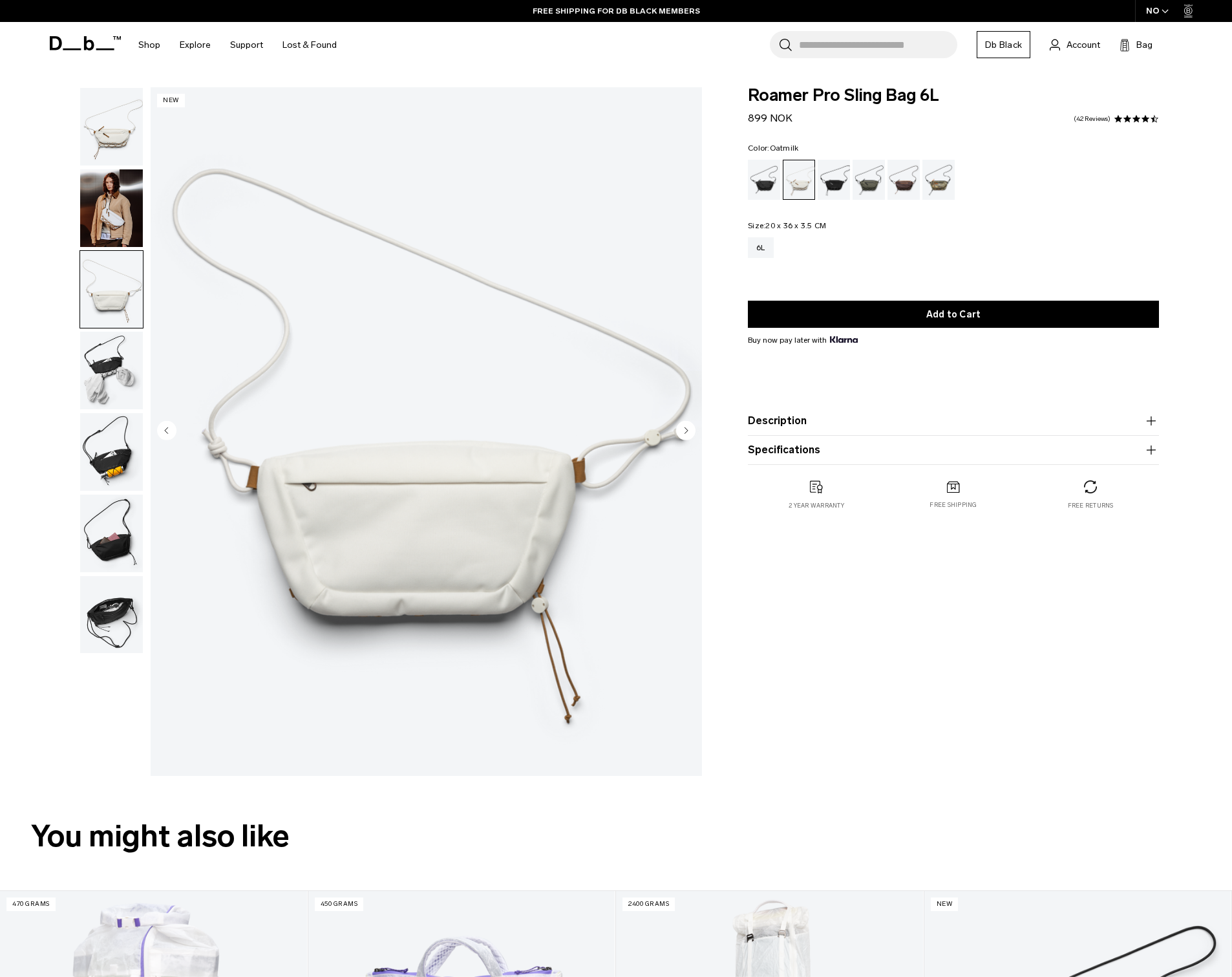
click at [101, 332] on img "button" at bounding box center [111, 370] width 63 height 77
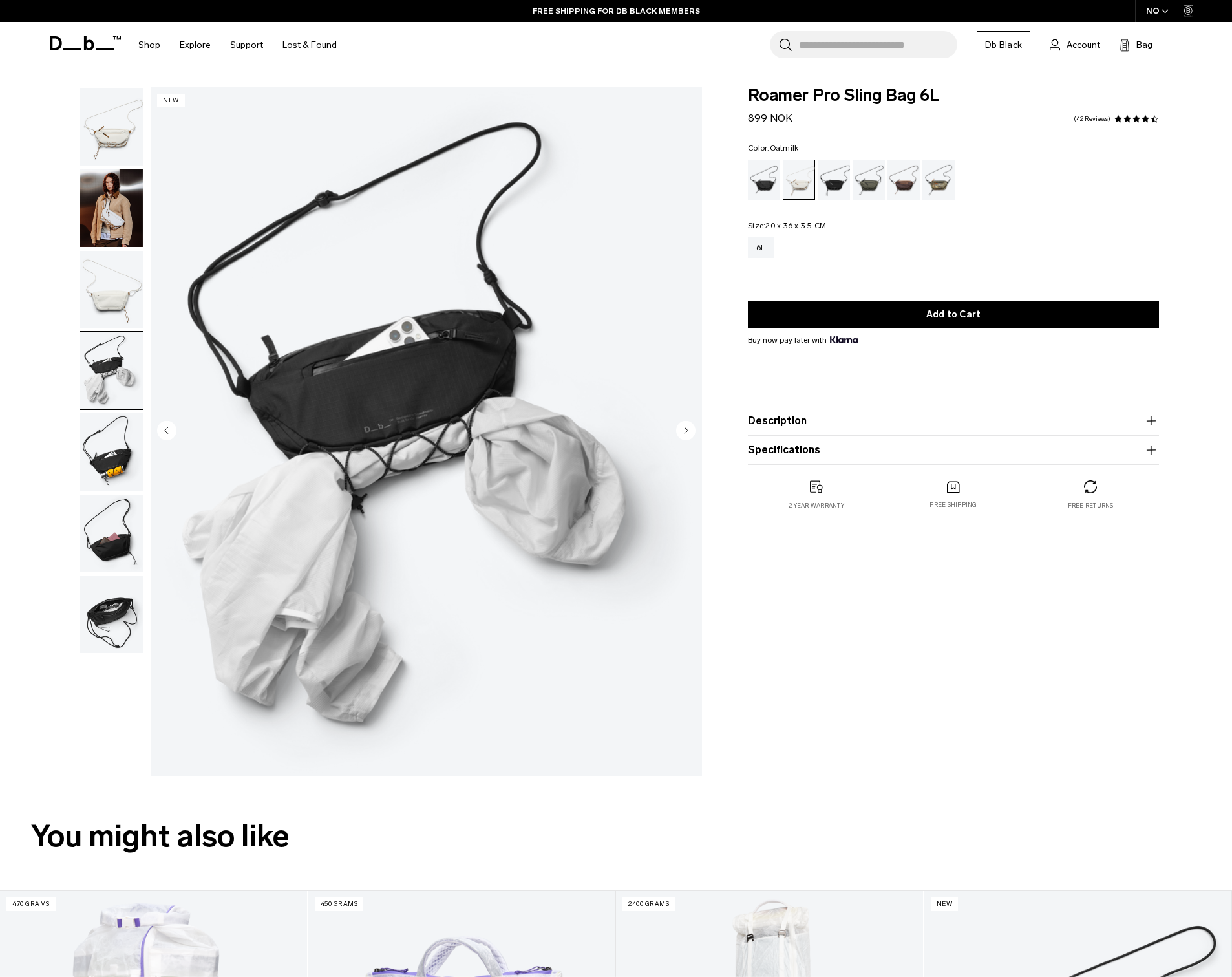
click at [99, 413] on img "button" at bounding box center [111, 452] width 63 height 77
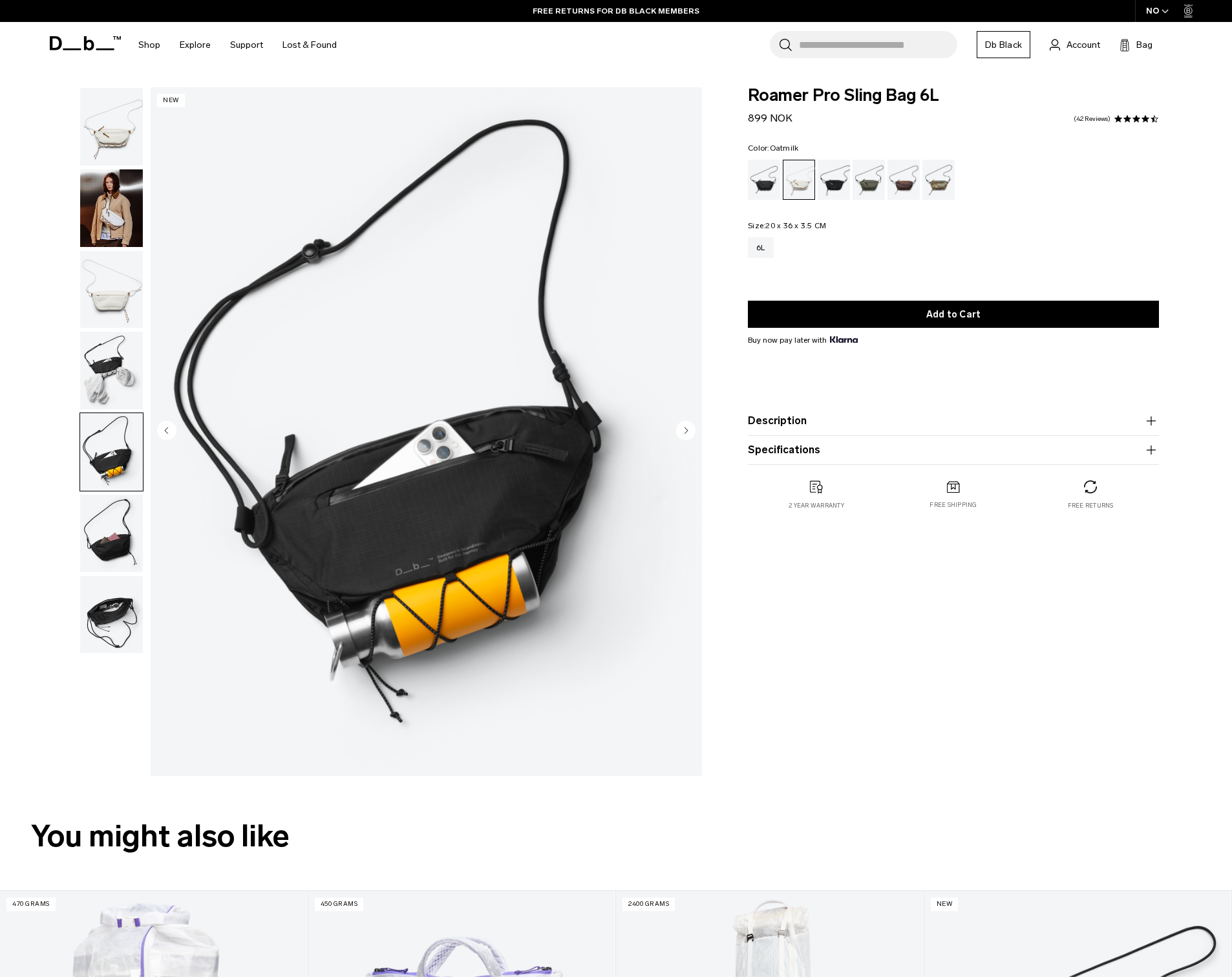
click at [93, 495] on img "button" at bounding box center [111, 533] width 63 height 77
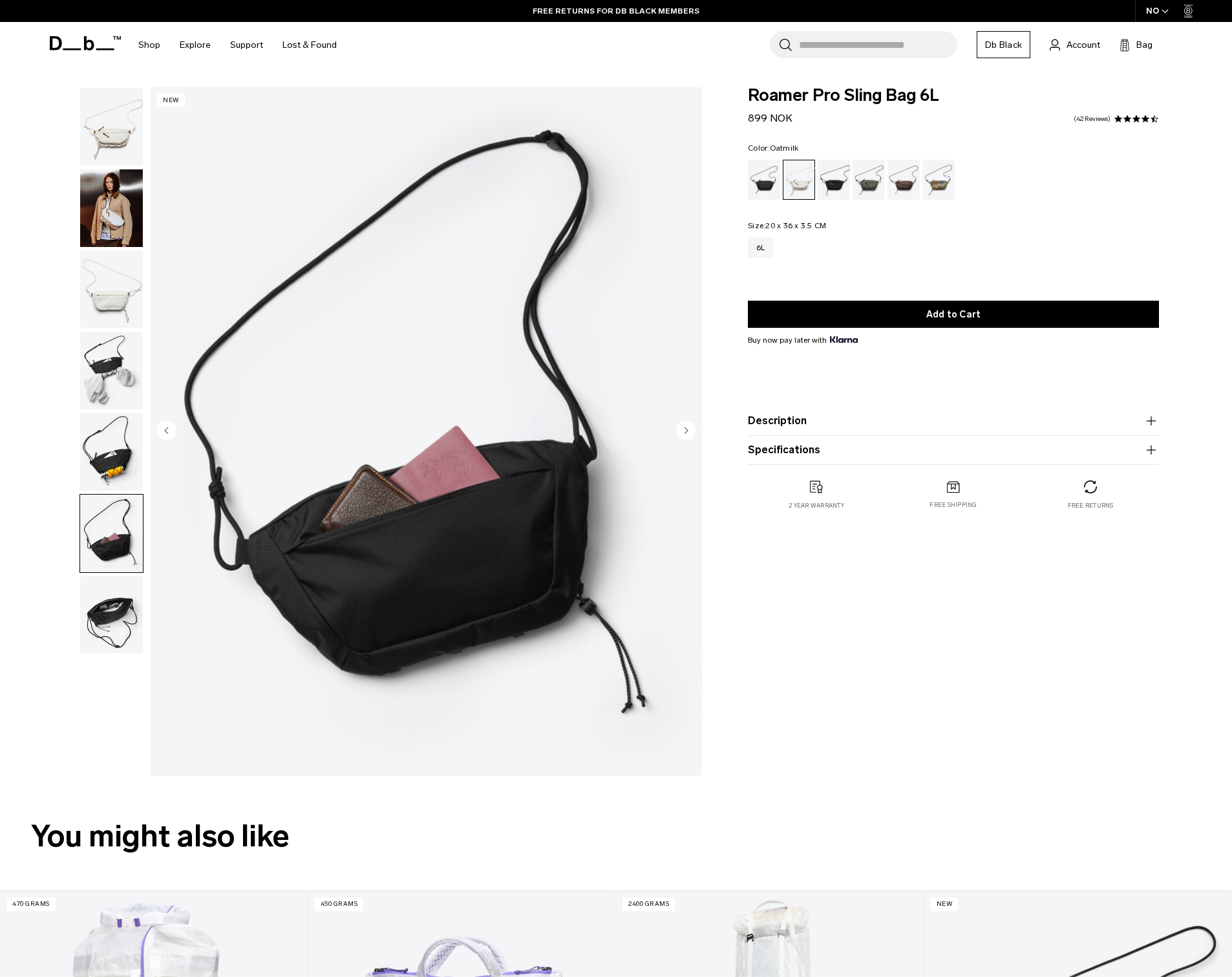
click at [93, 576] on img "button" at bounding box center [111, 614] width 63 height 77
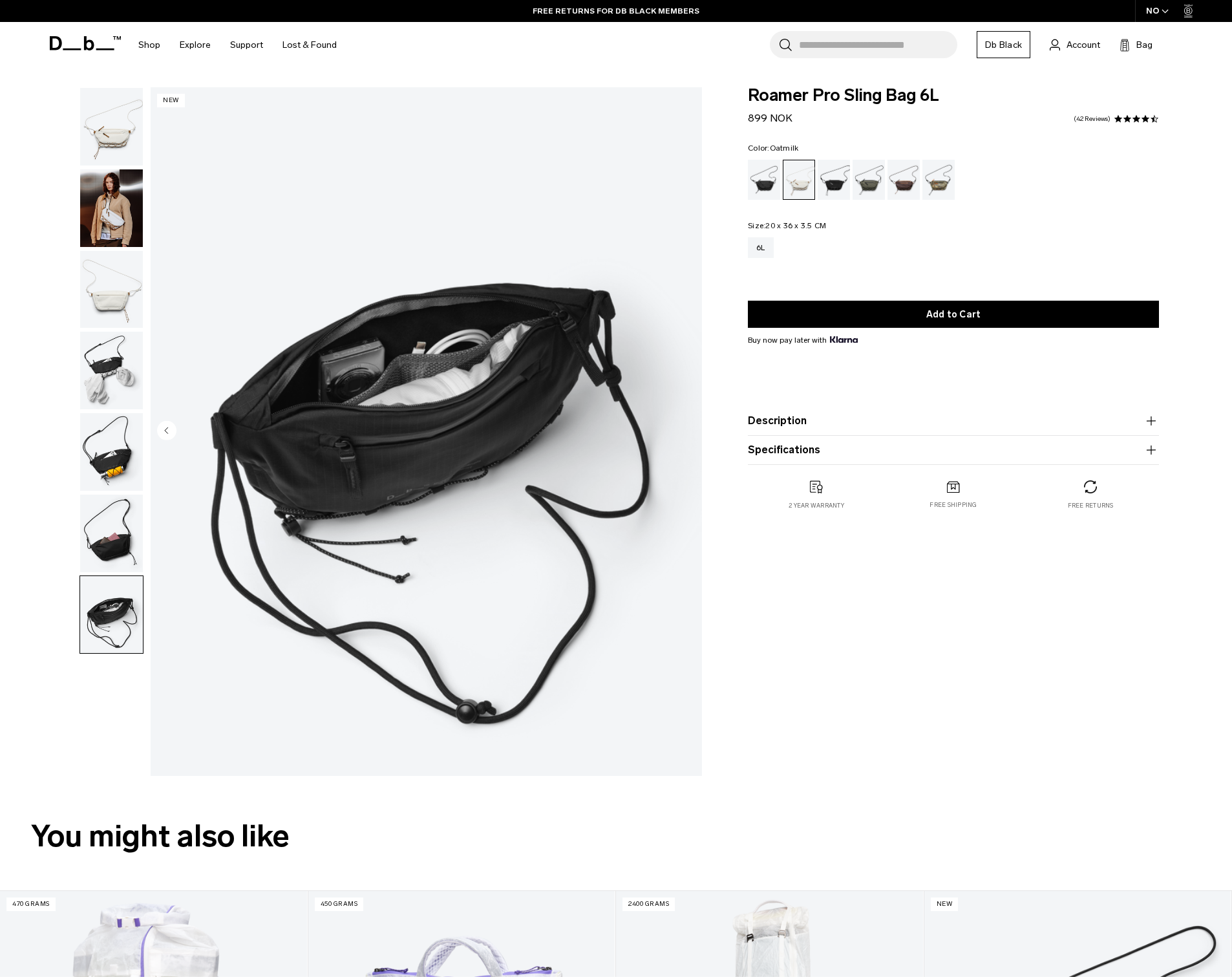
click at [94, 576] on img "button" at bounding box center [111, 614] width 63 height 77
click at [88, 413] on img "button" at bounding box center [111, 452] width 63 height 77
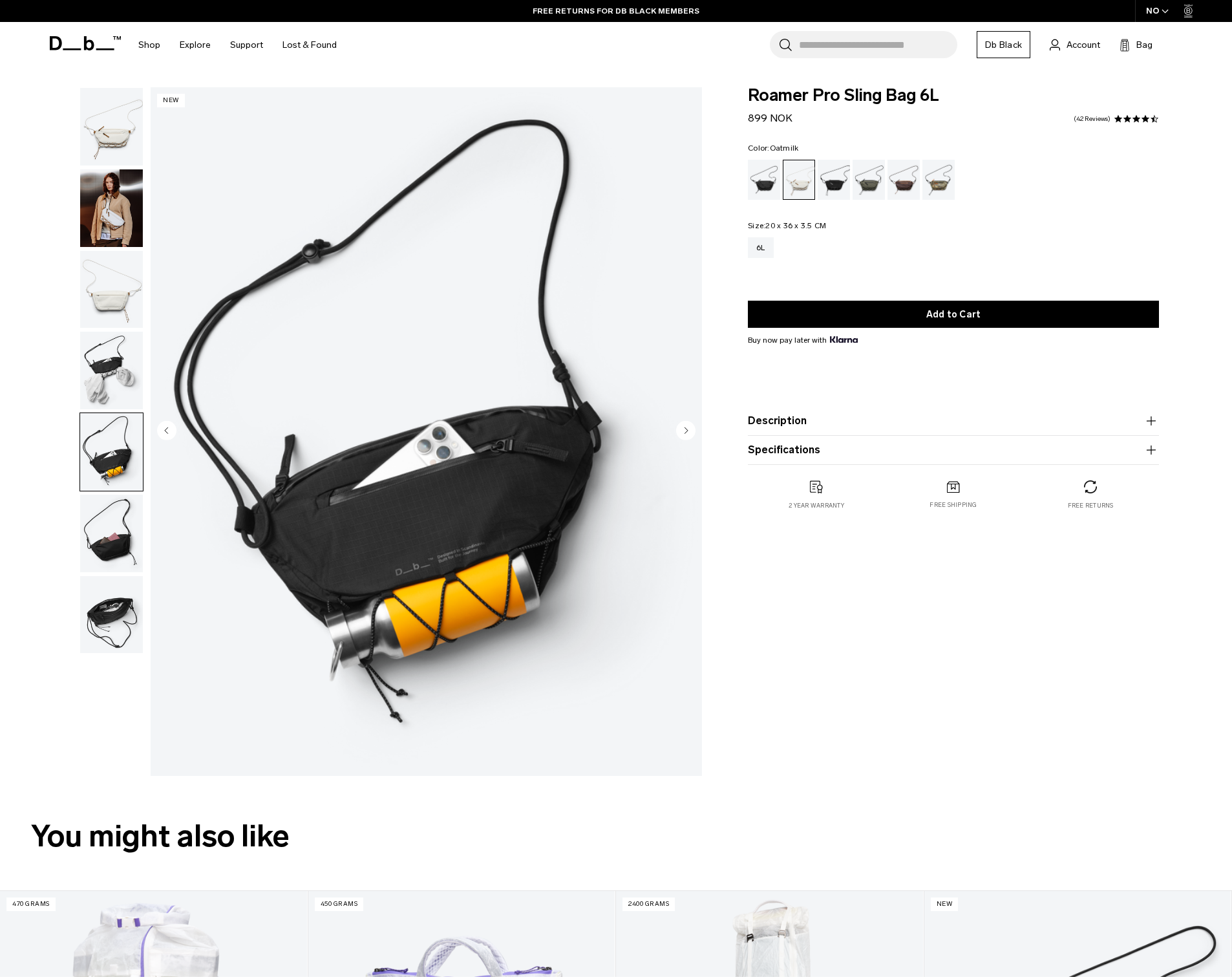
click at [99, 337] on img "button" at bounding box center [111, 370] width 63 height 77
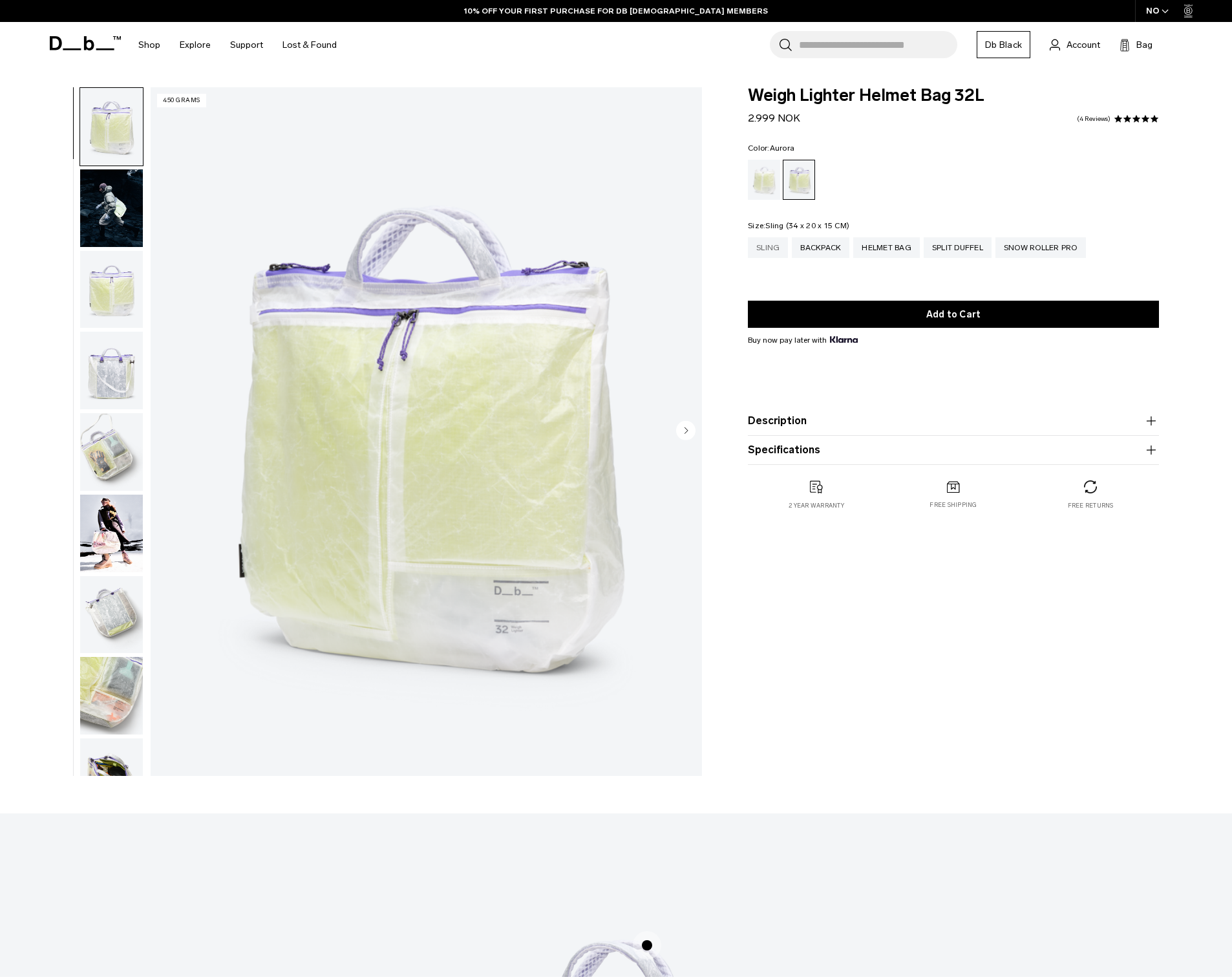
click at [762, 250] on div "Sling" at bounding box center [768, 247] width 40 height 20
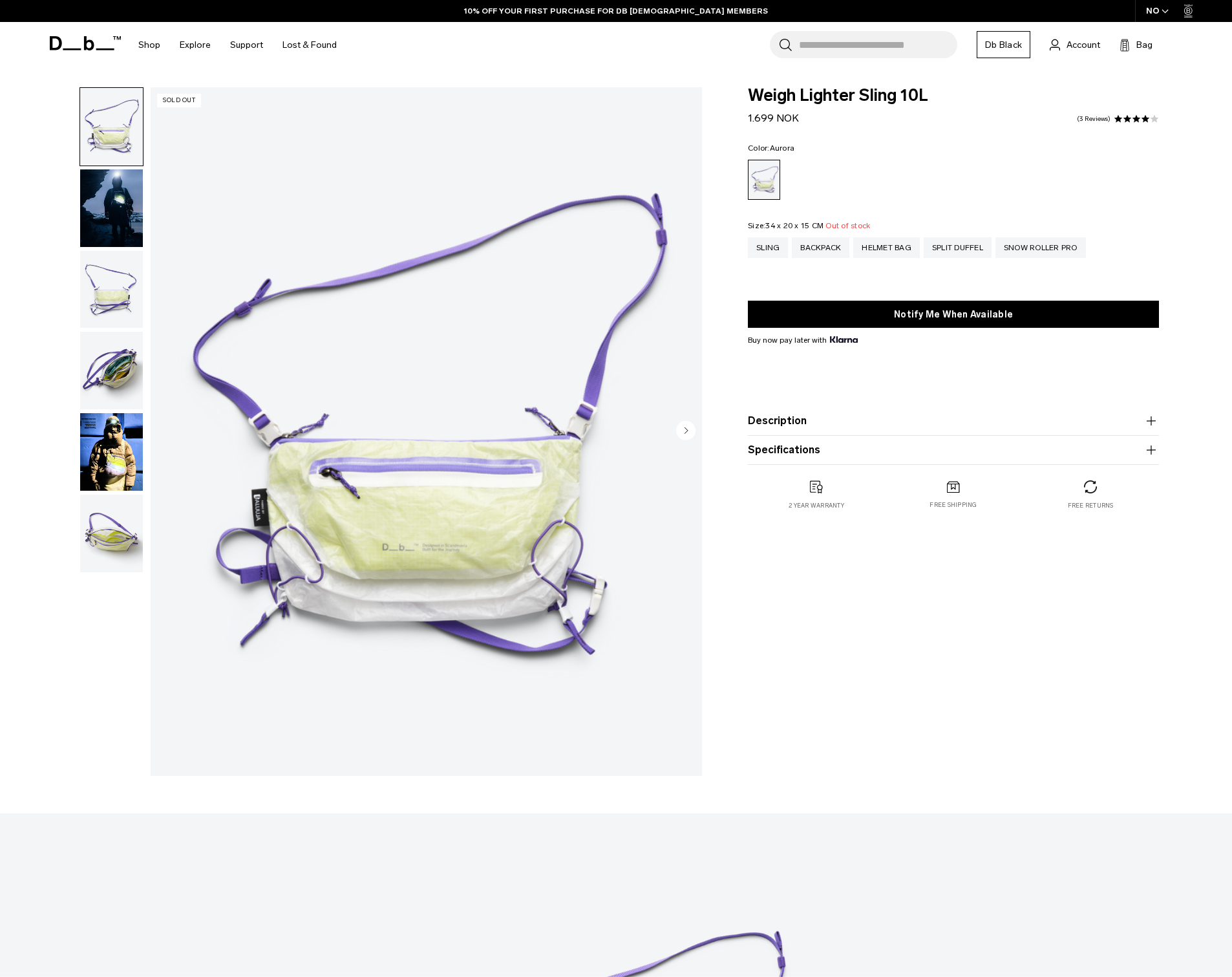
click at [132, 179] on img "button" at bounding box center [111, 207] width 63 height 77
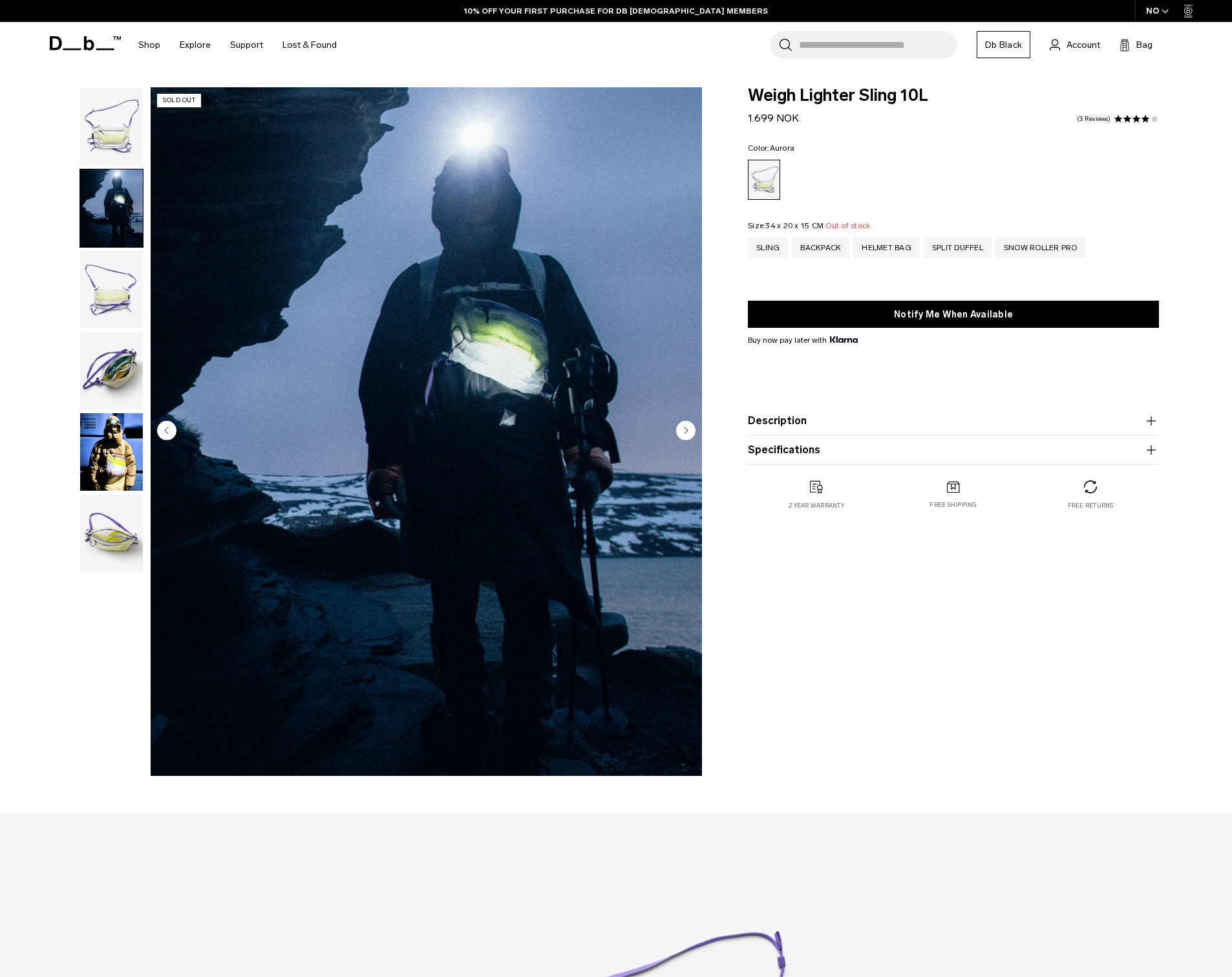
click at [93, 259] on img "button" at bounding box center [111, 289] width 63 height 77
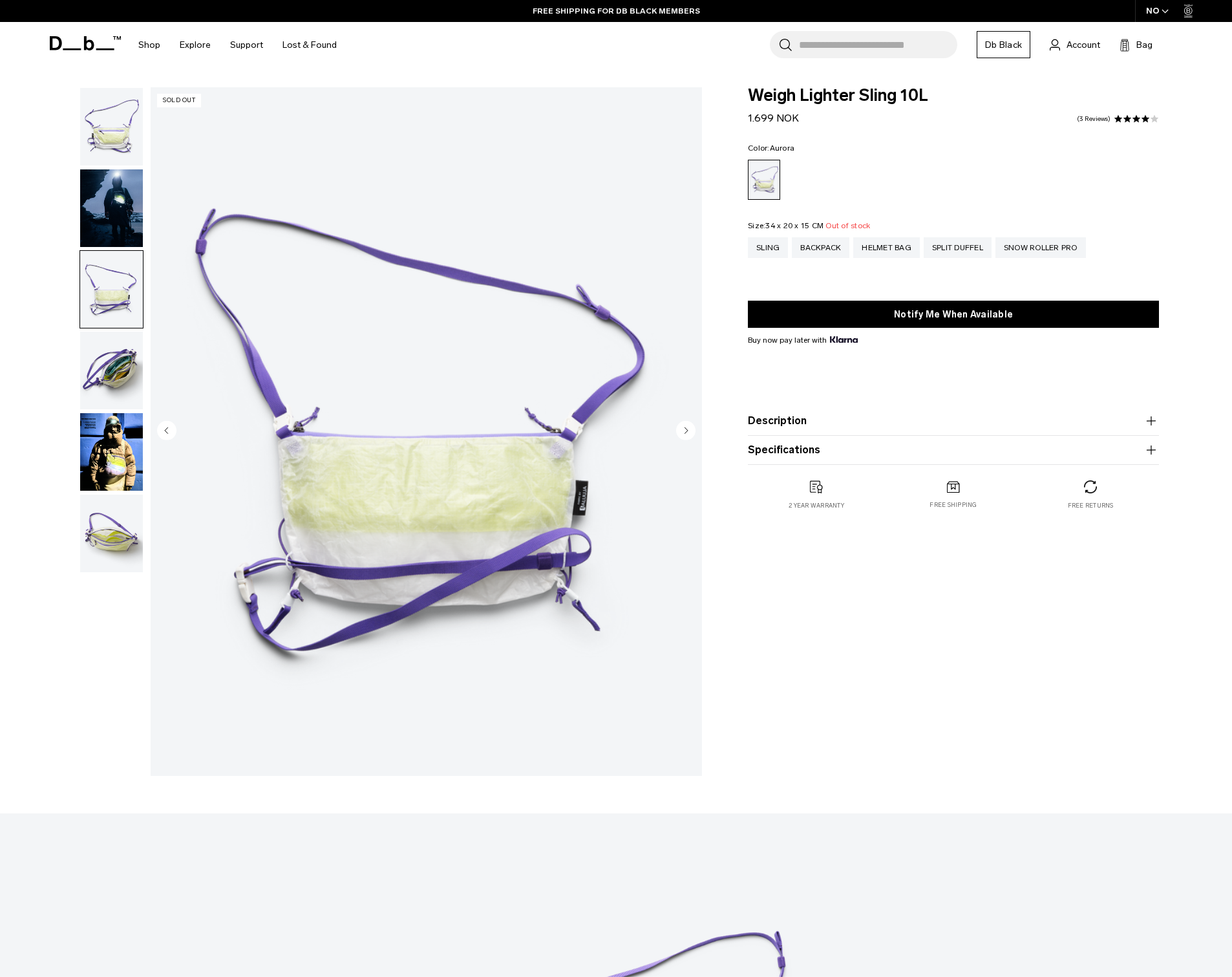
click at [120, 341] on img "button" at bounding box center [111, 370] width 63 height 77
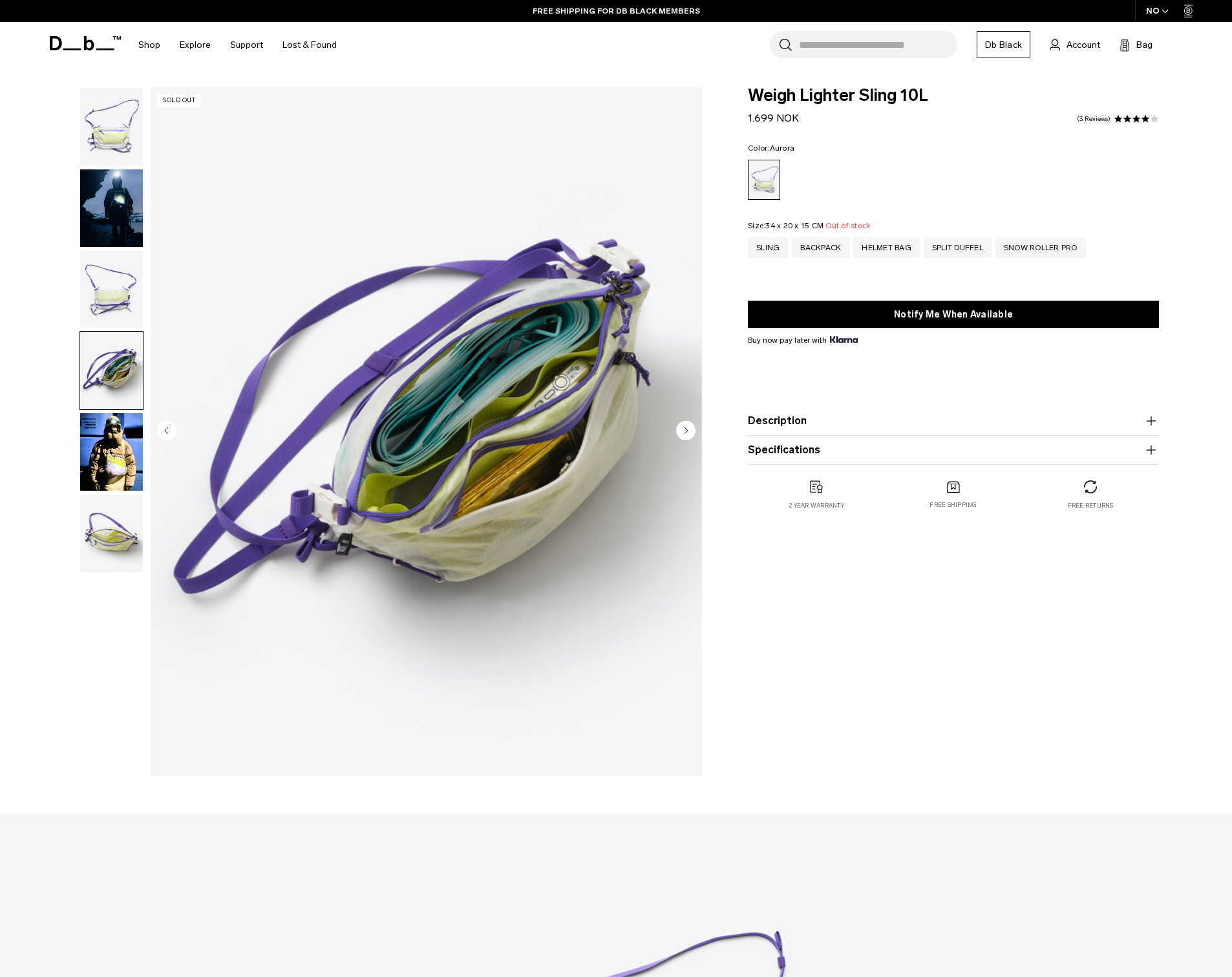
click at [120, 413] on img "button" at bounding box center [111, 452] width 63 height 77
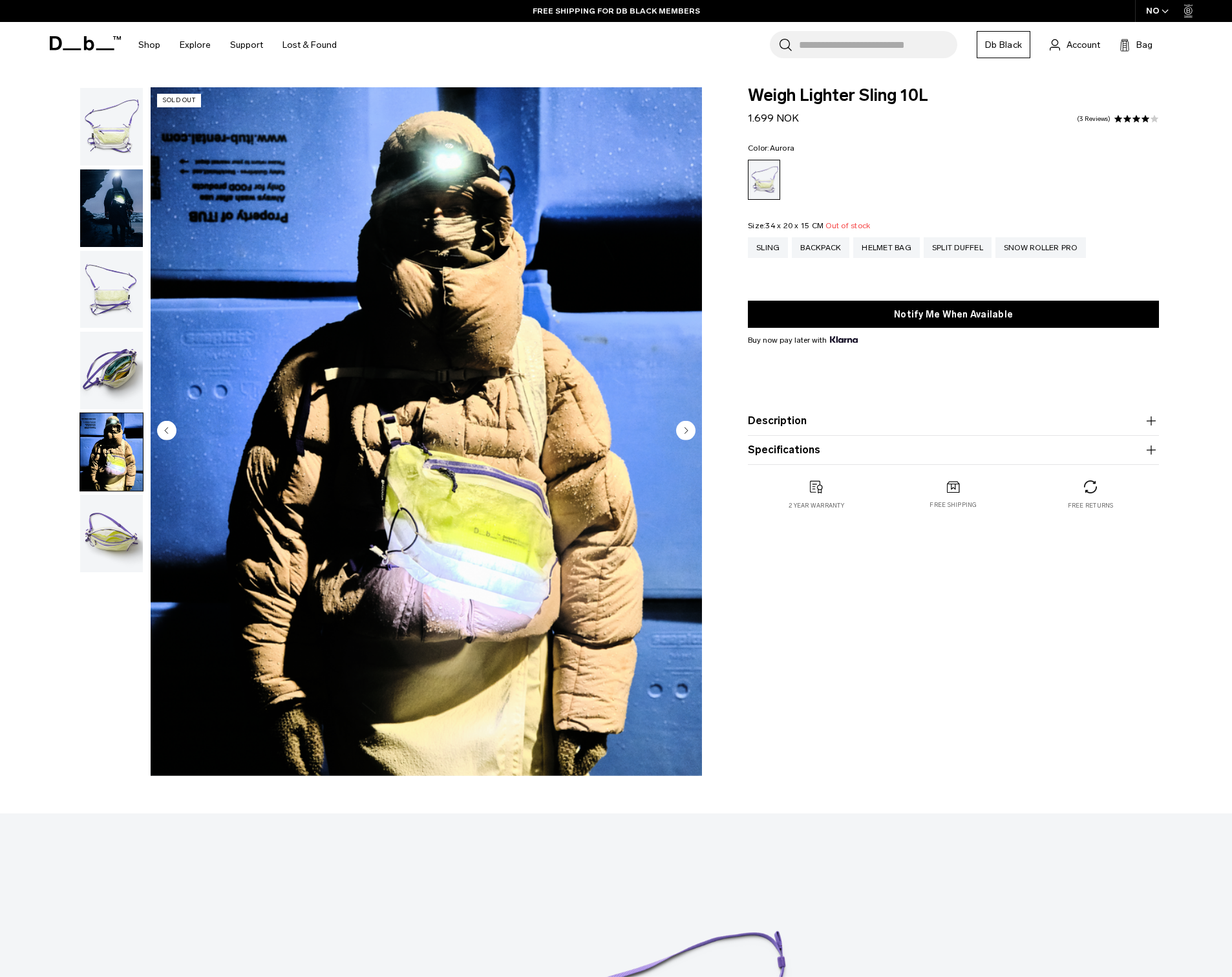
click at [105, 414] on img "button" at bounding box center [111, 452] width 63 height 77
click at [94, 495] on img "button" at bounding box center [111, 533] width 63 height 77
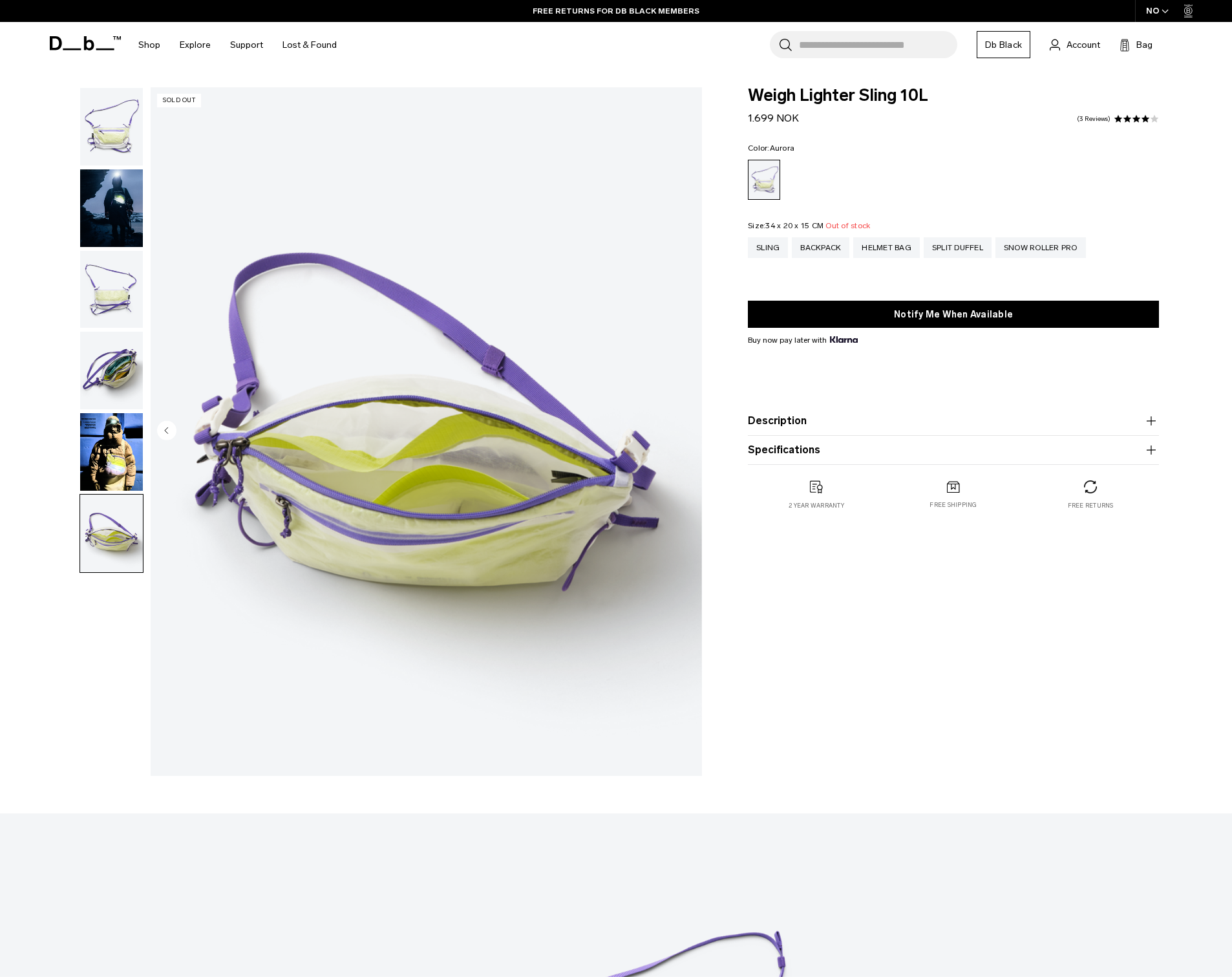
click at [118, 117] on img "button" at bounding box center [111, 126] width 63 height 77
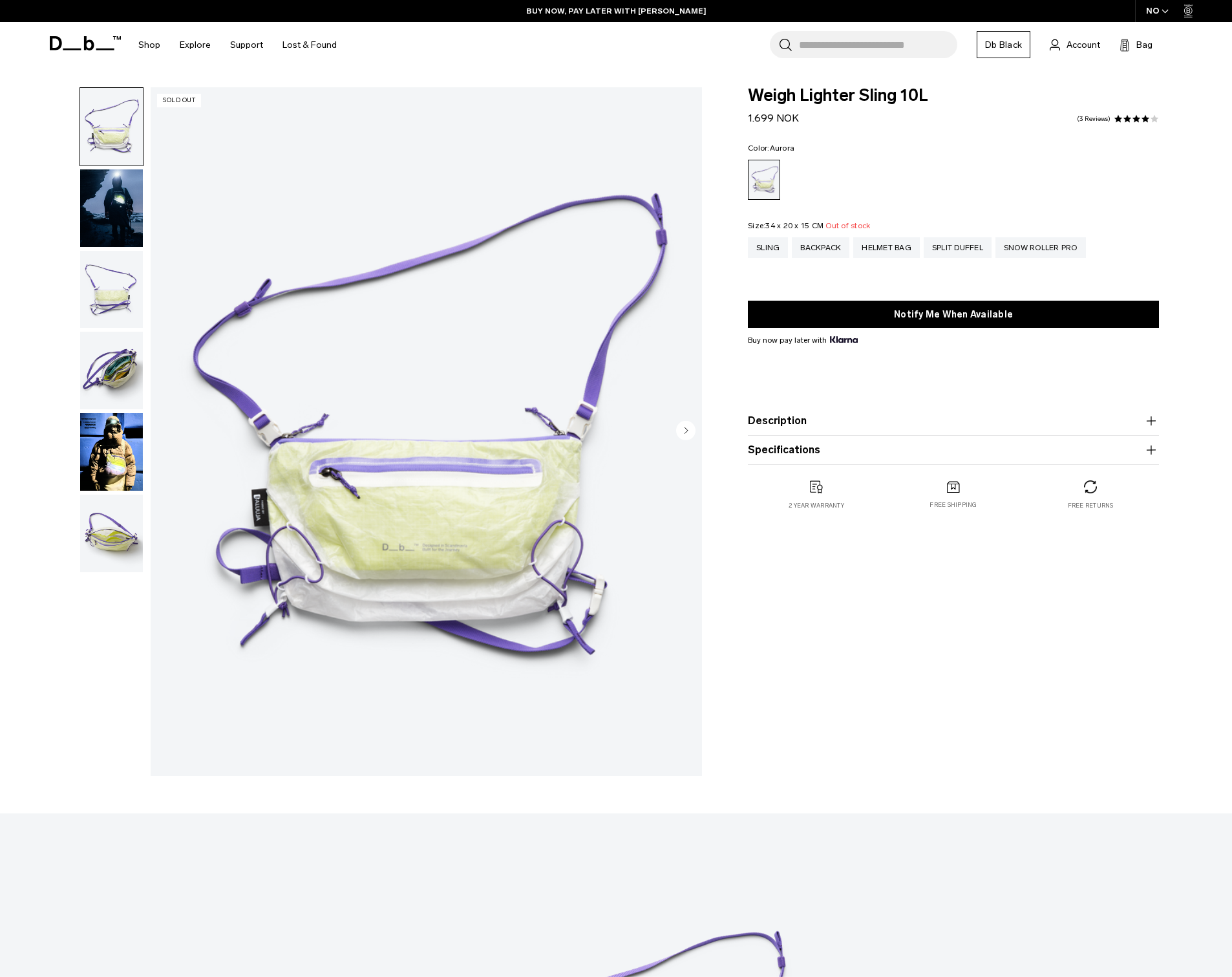
click at [684, 430] on circle "Next slide" at bounding box center [685, 429] width 20 height 20
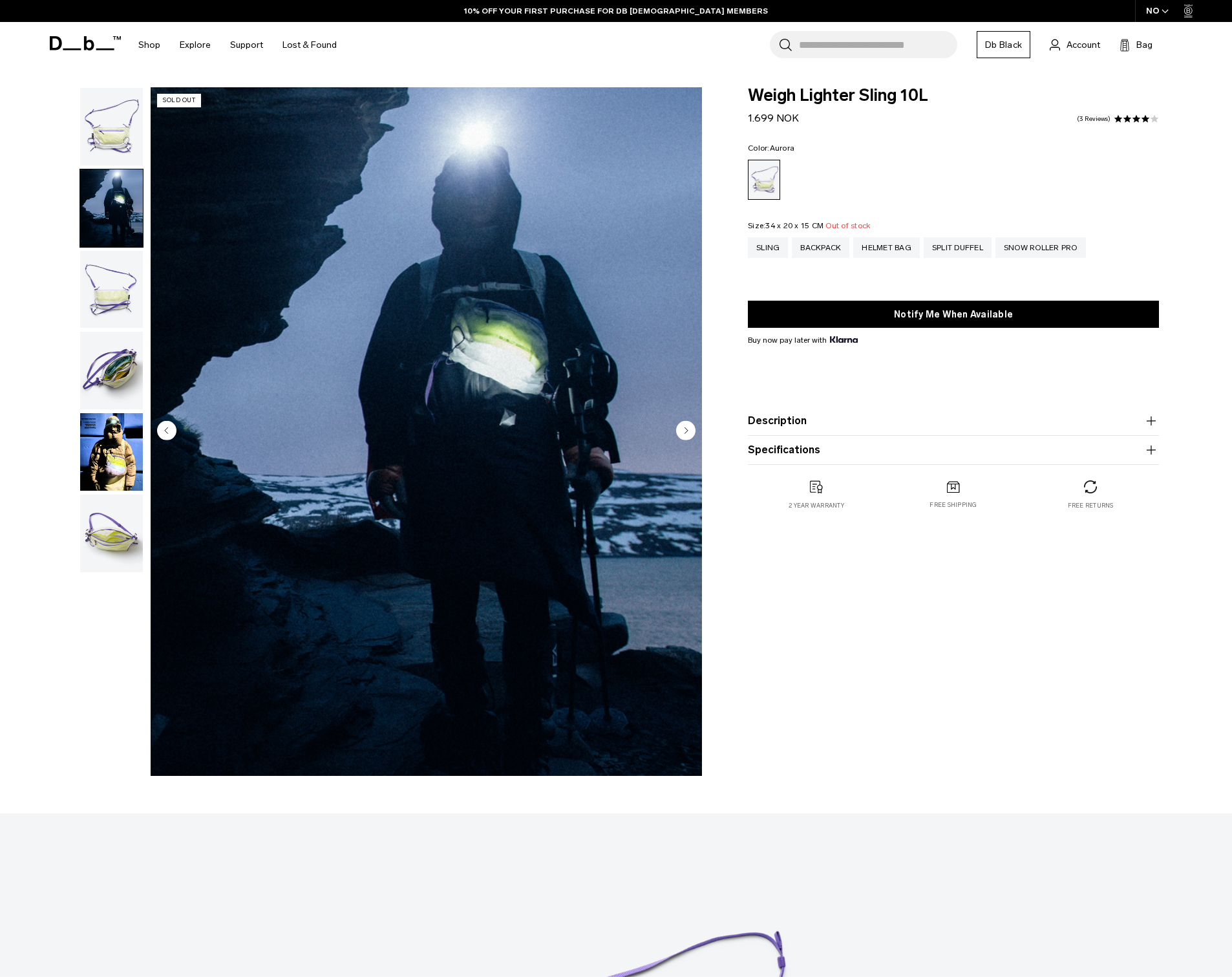
click at [684, 430] on circle "Next slide" at bounding box center [685, 429] width 20 height 20
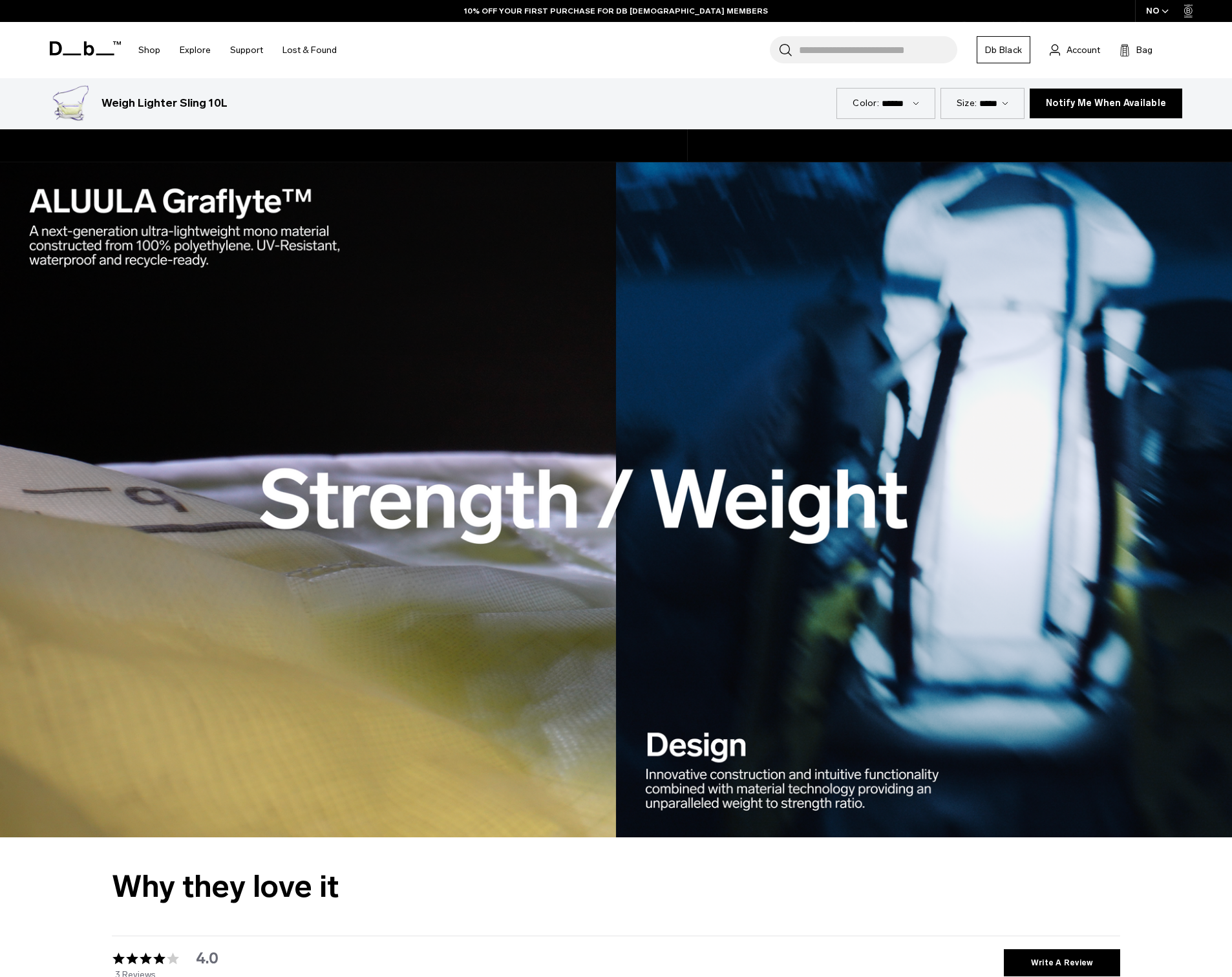
scroll to position [1728, 0]
